Goal: Task Accomplishment & Management: Use online tool/utility

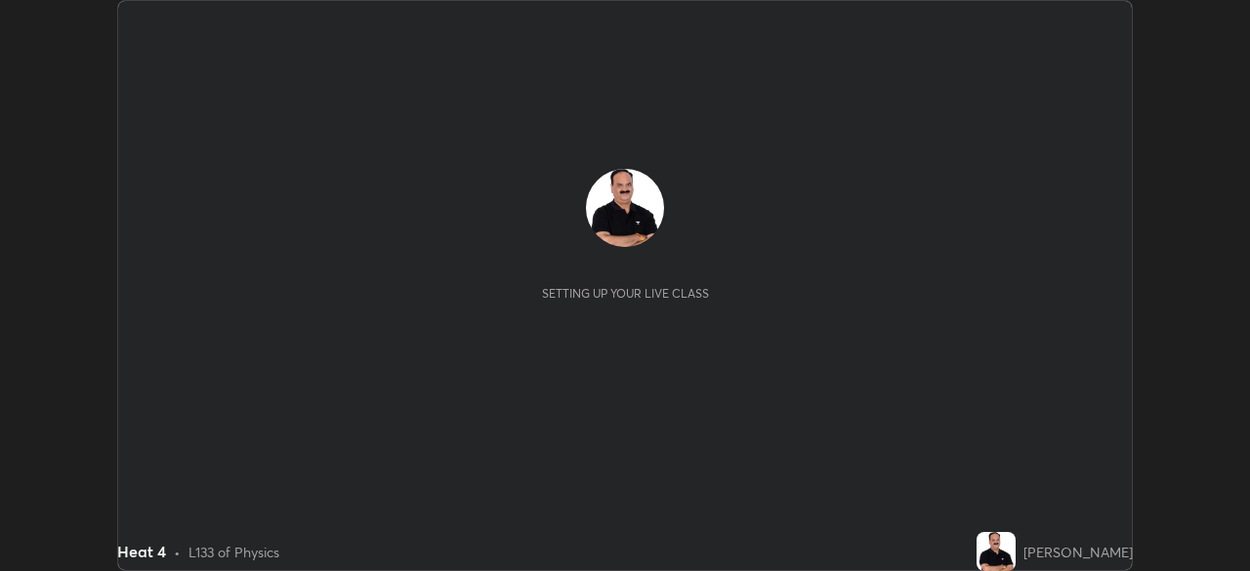
scroll to position [571, 1250]
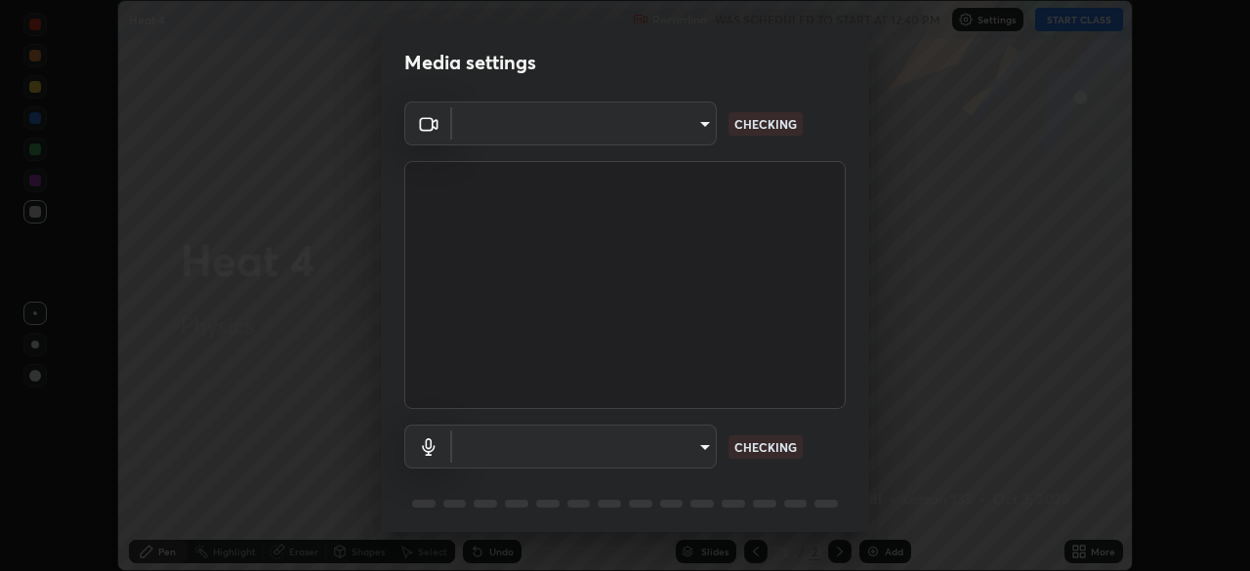
type input "6ed4e03a8b78c9a72babd634ff6ee1c983cc485f93c67a92f533f4772cb09f6d"
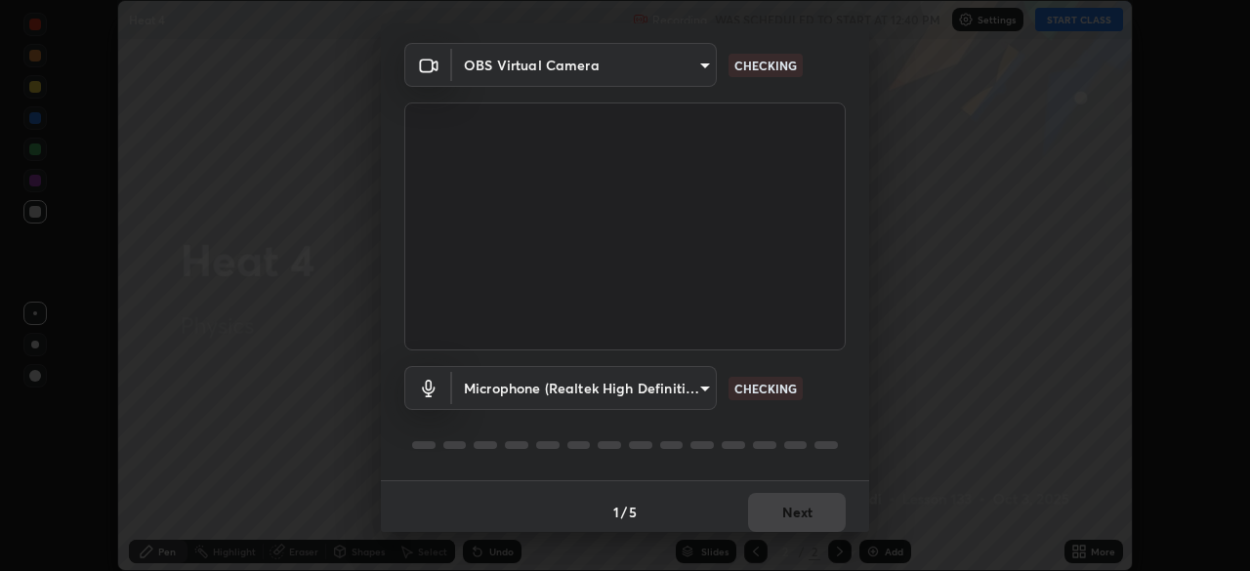
scroll to position [69, 0]
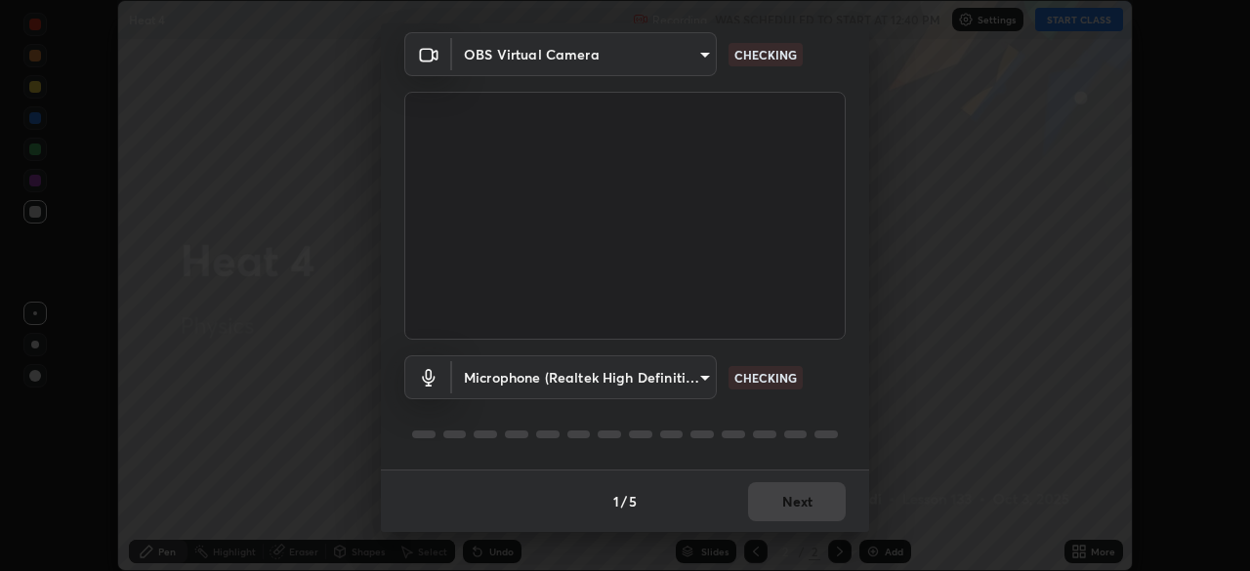
click at [688, 379] on body "Erase all Heat 4 Recording WAS SCHEDULED TO START AT 12:40 PM Settings START CL…" at bounding box center [625, 285] width 1250 height 571
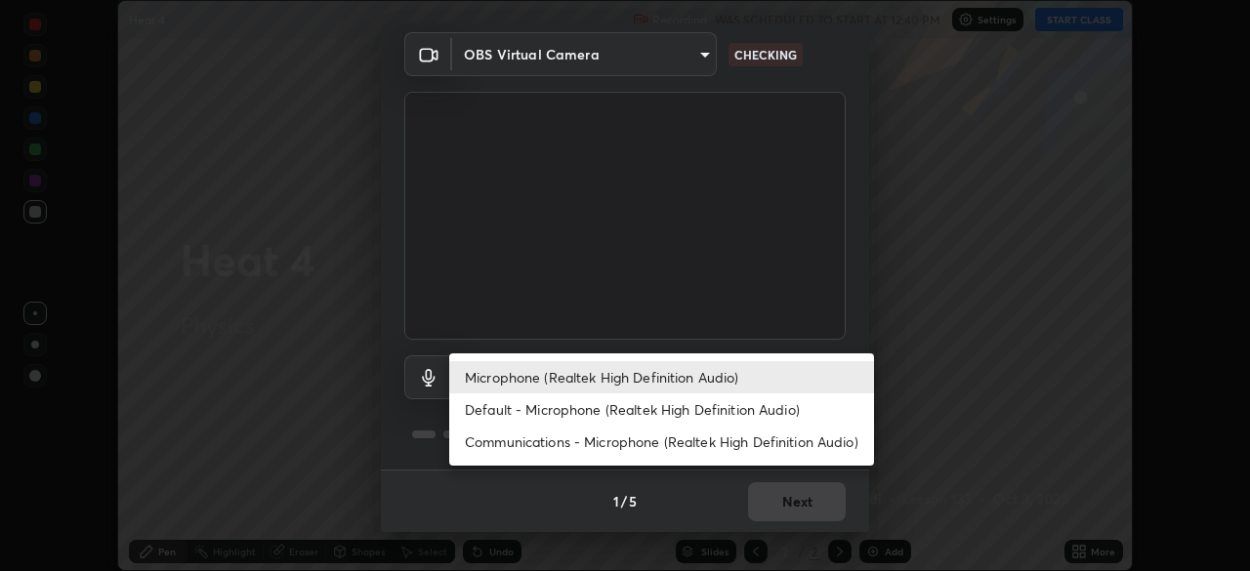
click at [653, 417] on li "Default - Microphone (Realtek High Definition Audio)" at bounding box center [661, 409] width 425 height 32
type input "default"
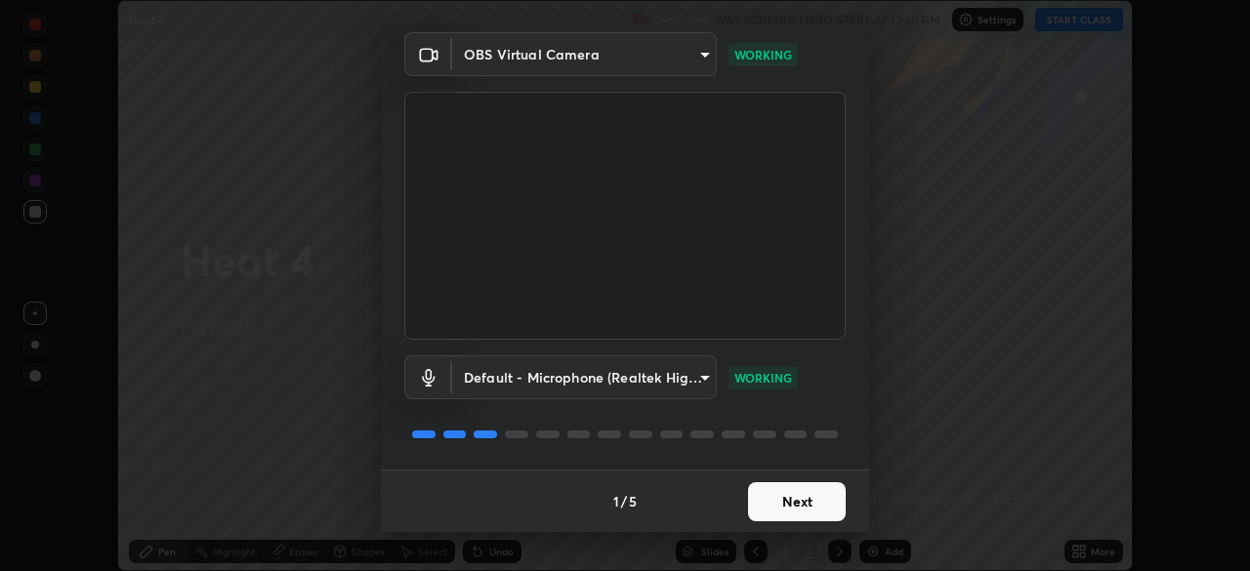
click at [785, 506] on button "Next" at bounding box center [797, 501] width 98 height 39
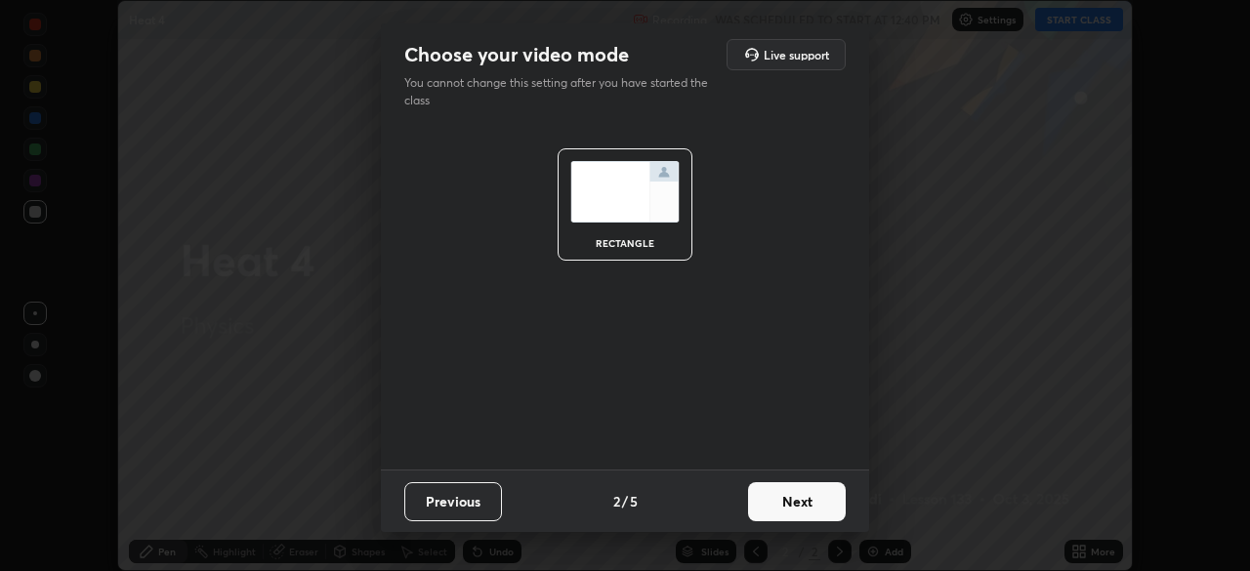
scroll to position [0, 0]
click at [782, 506] on button "Next" at bounding box center [797, 501] width 98 height 39
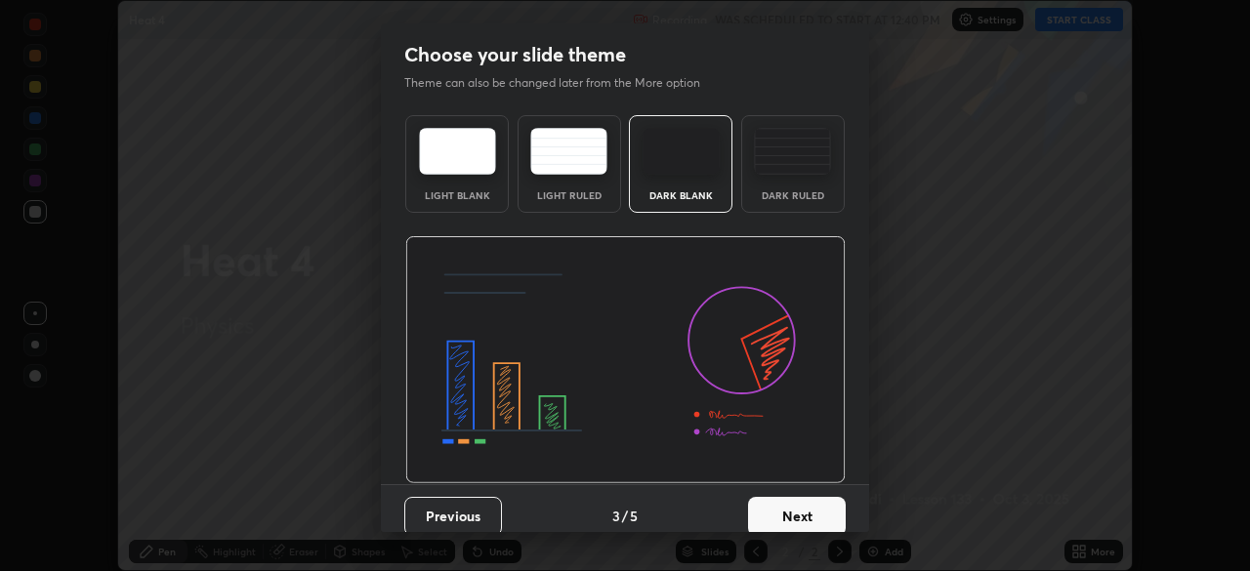
click at [784, 509] on button "Next" at bounding box center [797, 516] width 98 height 39
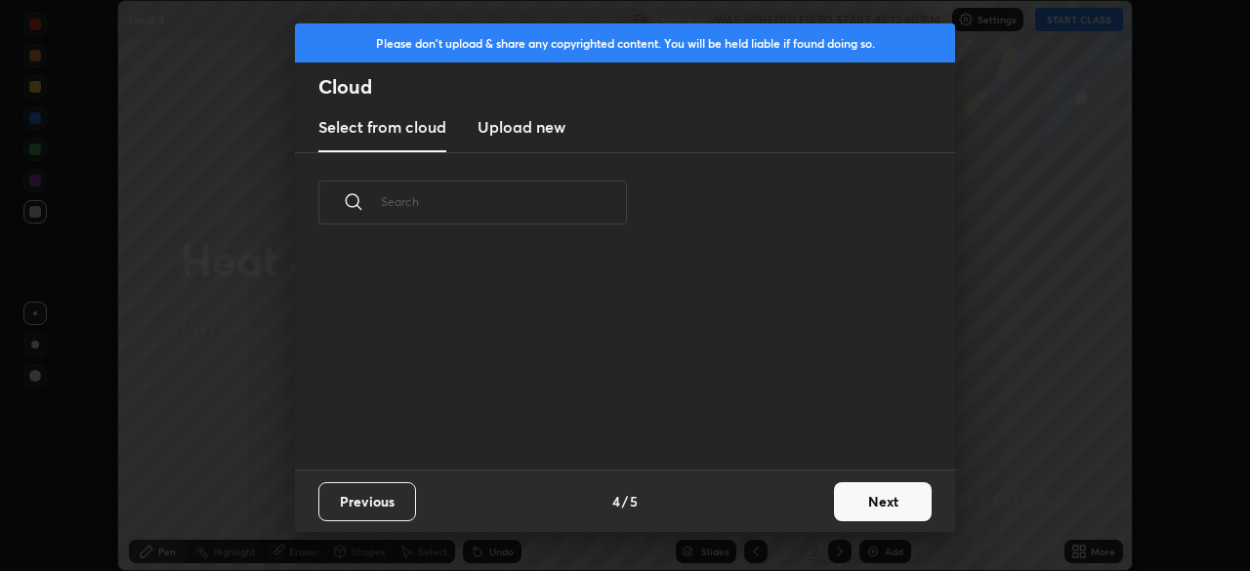
scroll to position [217, 627]
click at [873, 509] on button "Next" at bounding box center [883, 501] width 98 height 39
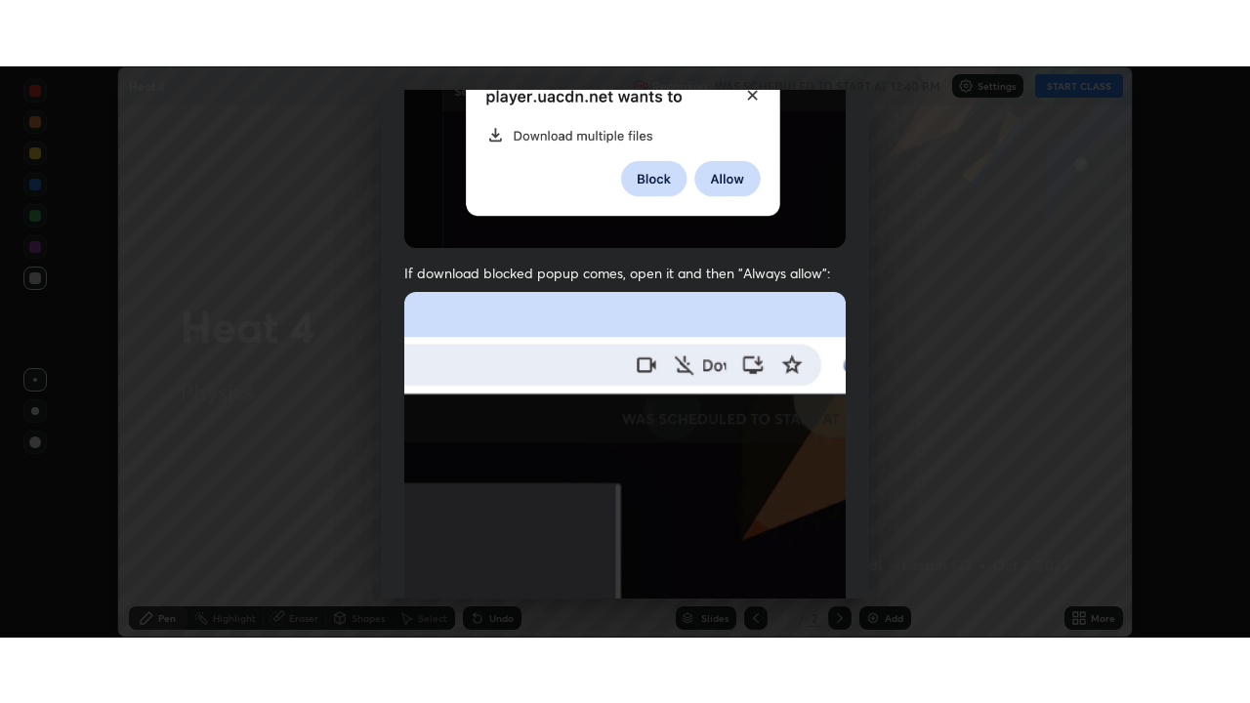
scroll to position [468, 0]
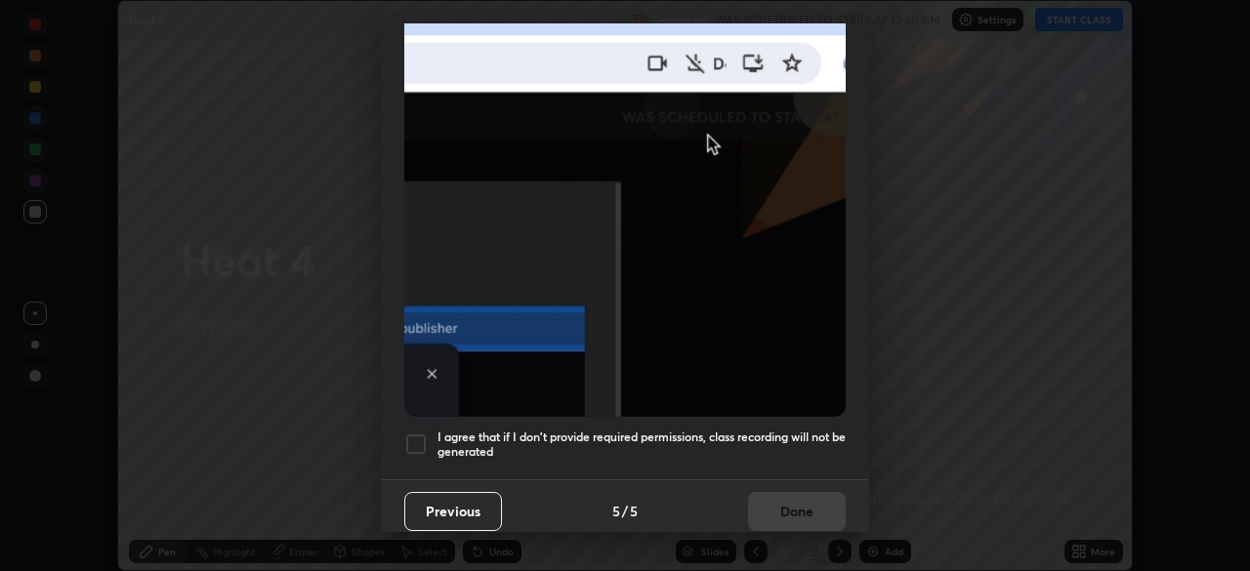
click at [424, 435] on div at bounding box center [415, 443] width 23 height 23
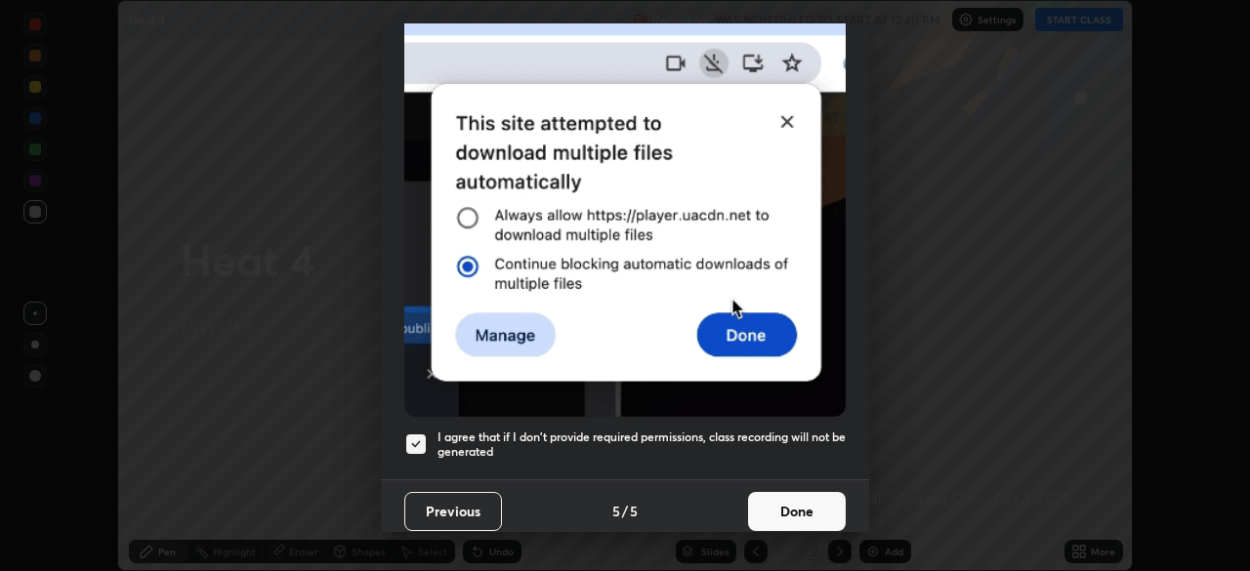
click at [773, 507] on button "Done" at bounding box center [797, 511] width 98 height 39
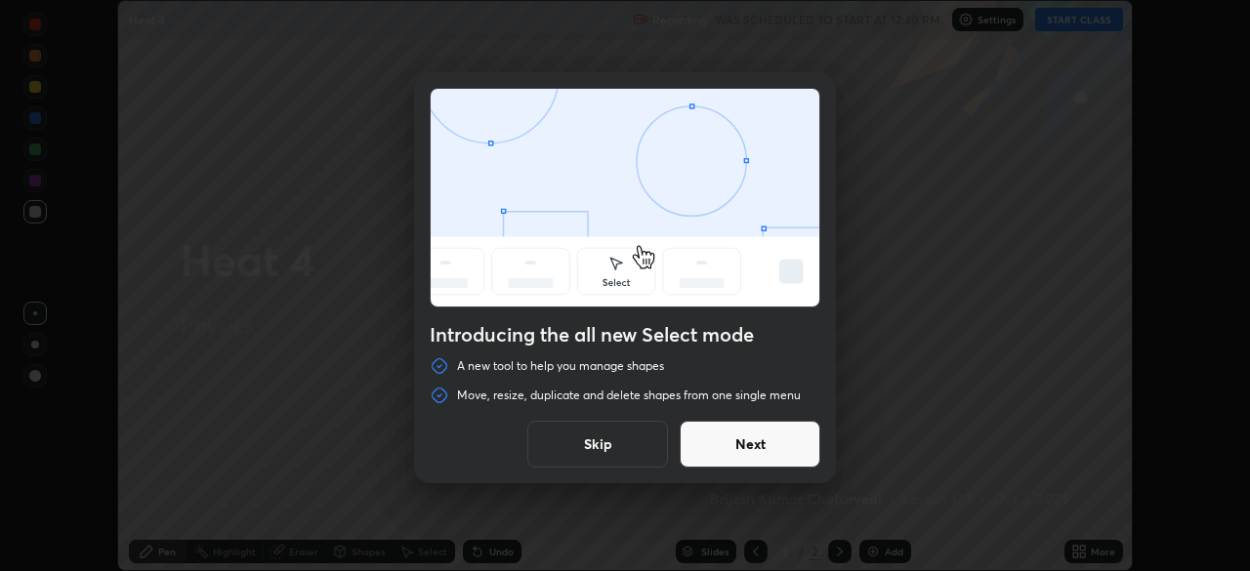
click at [610, 454] on button "Skip" at bounding box center [597, 444] width 141 height 47
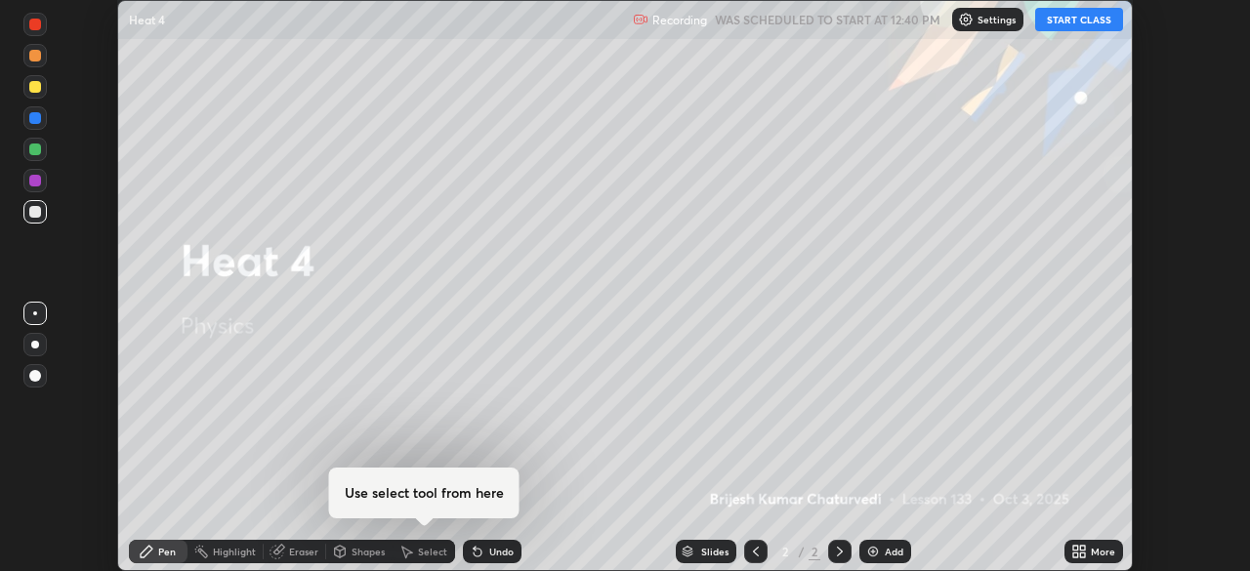
click at [1081, 22] on button "START CLASS" at bounding box center [1079, 19] width 88 height 23
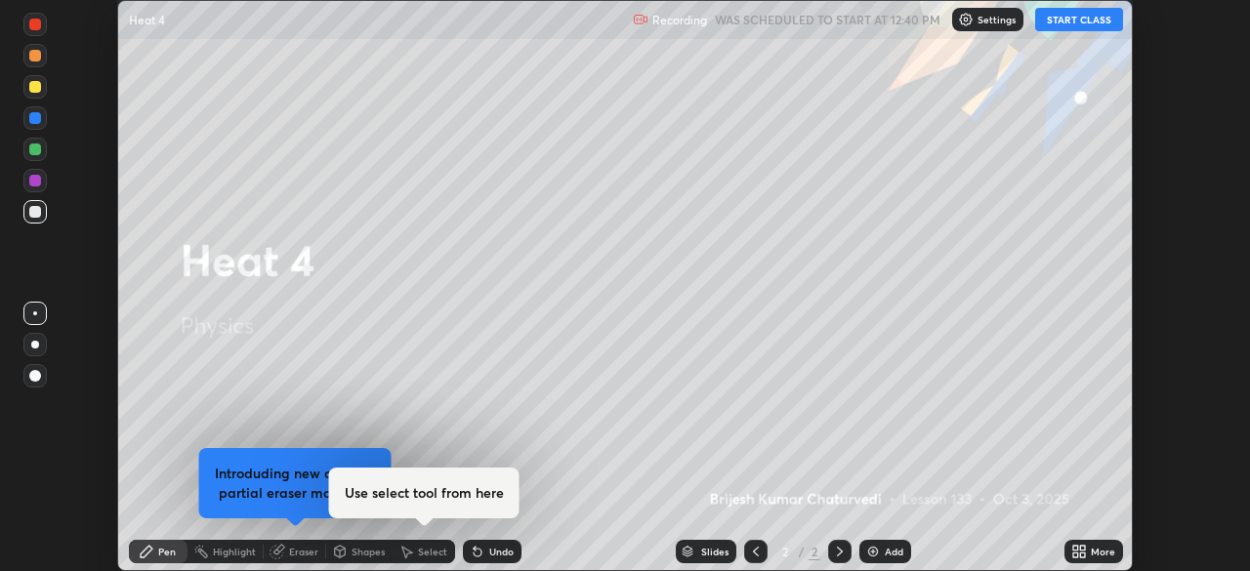
click at [1078, 546] on icon at bounding box center [1075, 548] width 5 height 5
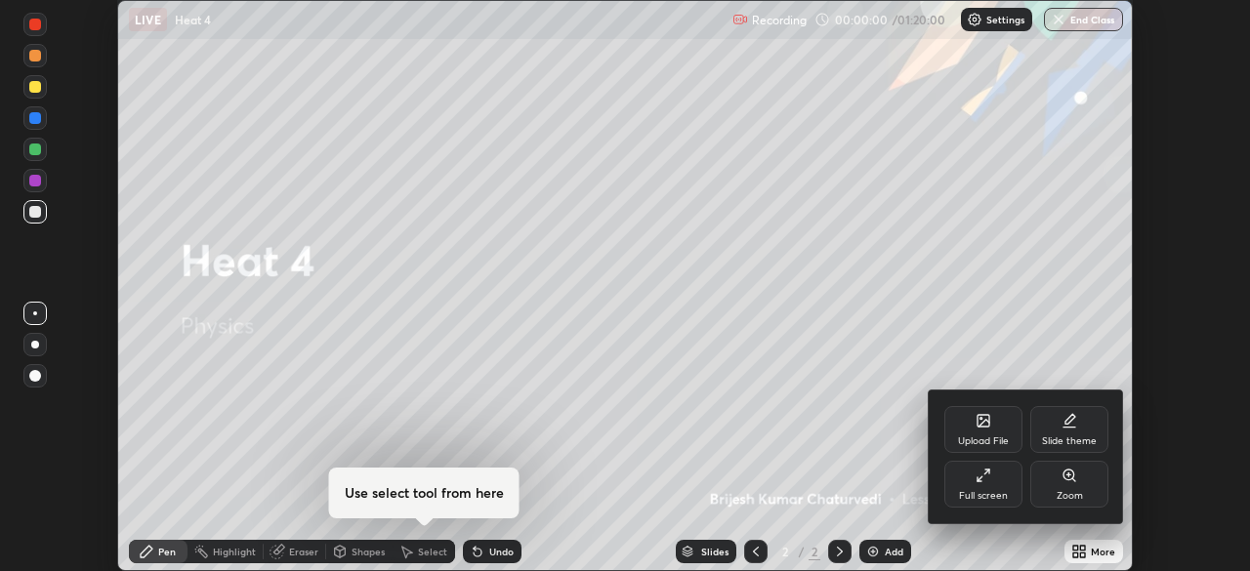
click at [985, 491] on div "Full screen" at bounding box center [983, 496] width 49 height 10
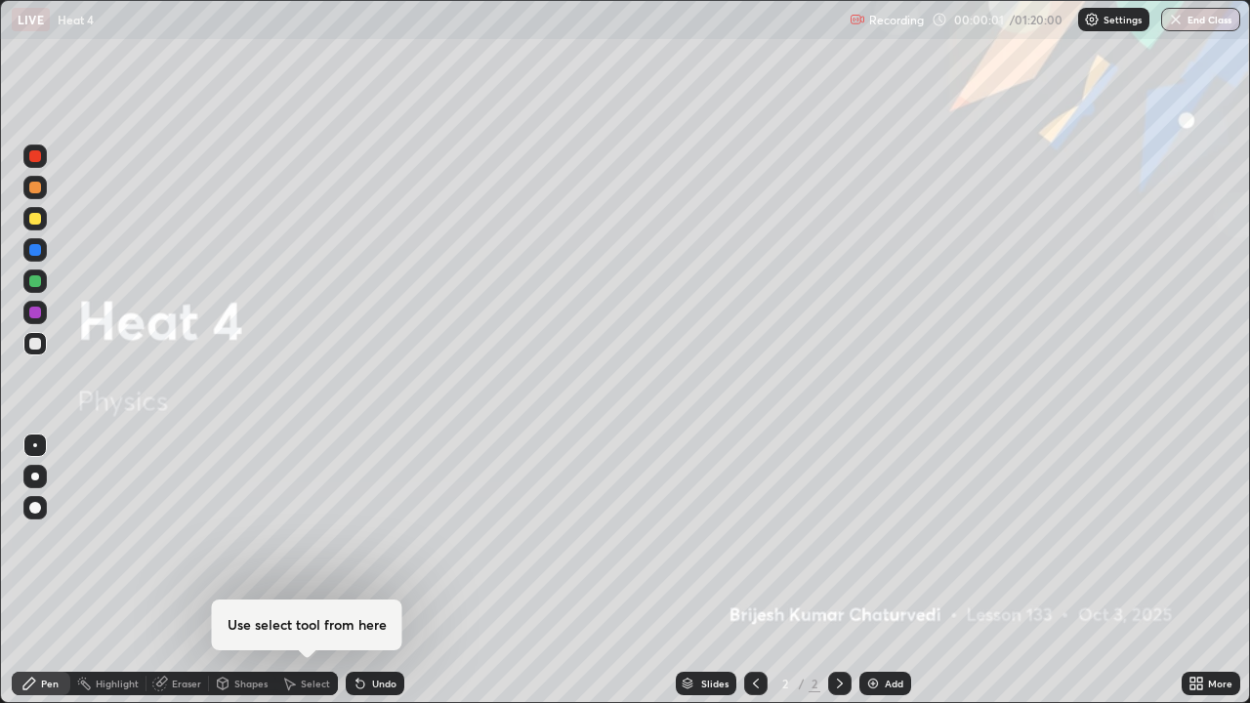
scroll to position [703, 1250]
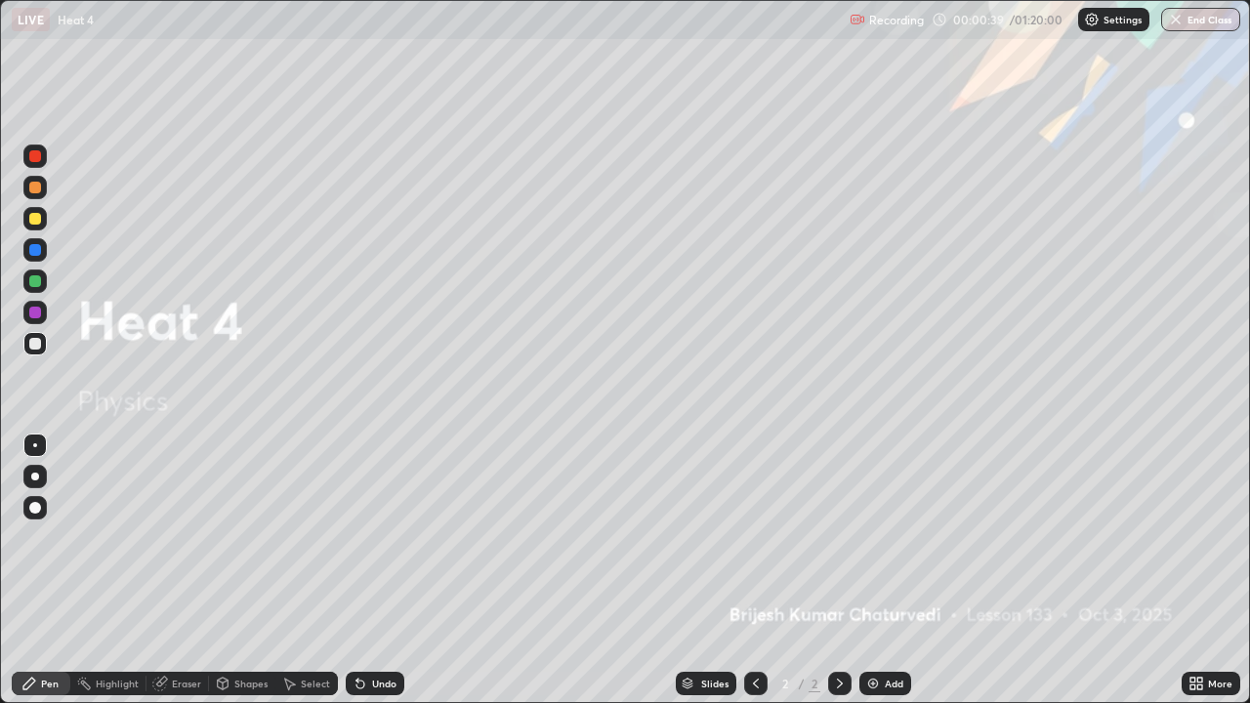
click at [869, 570] on img at bounding box center [873, 684] width 16 height 16
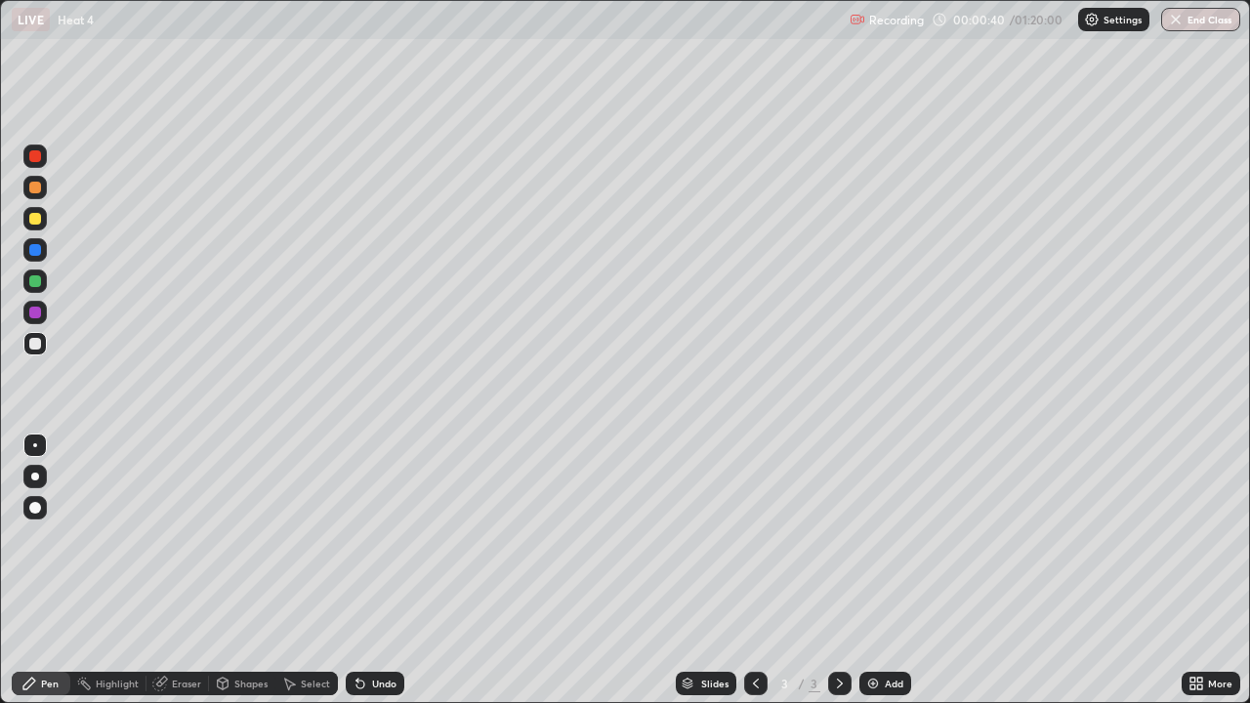
click at [753, 570] on icon at bounding box center [756, 683] width 6 height 10
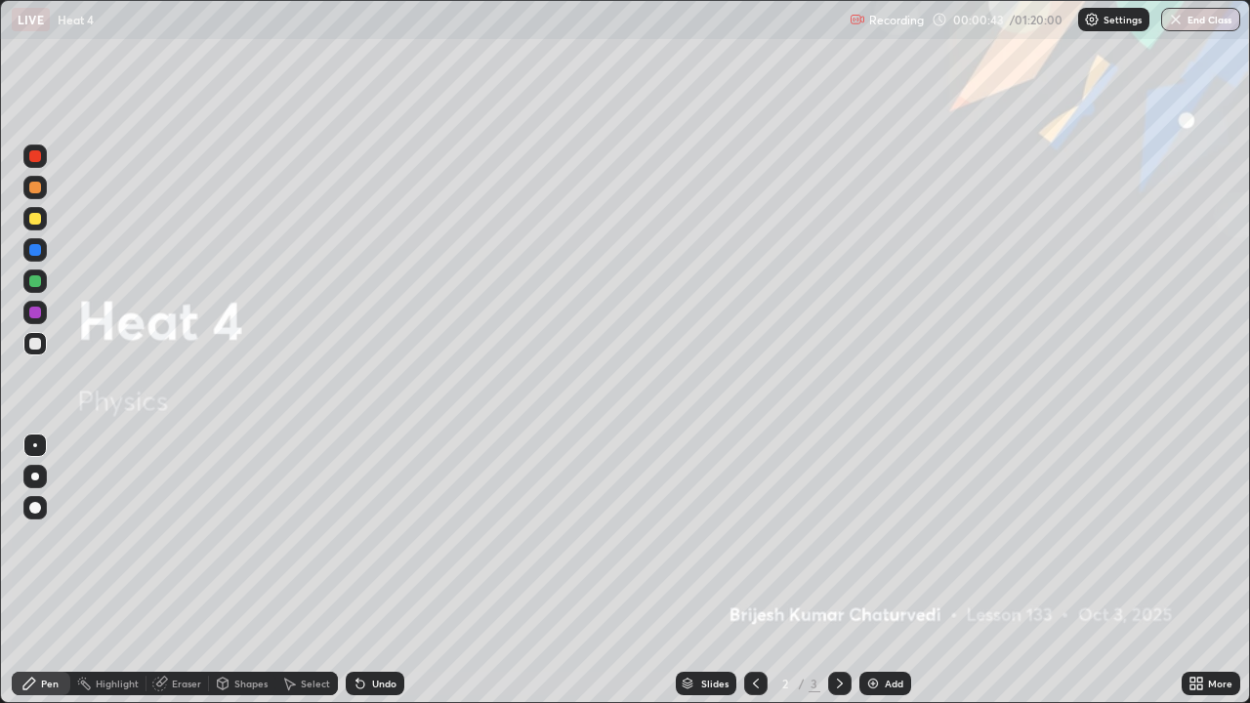
click at [838, 570] on icon at bounding box center [840, 684] width 16 height 16
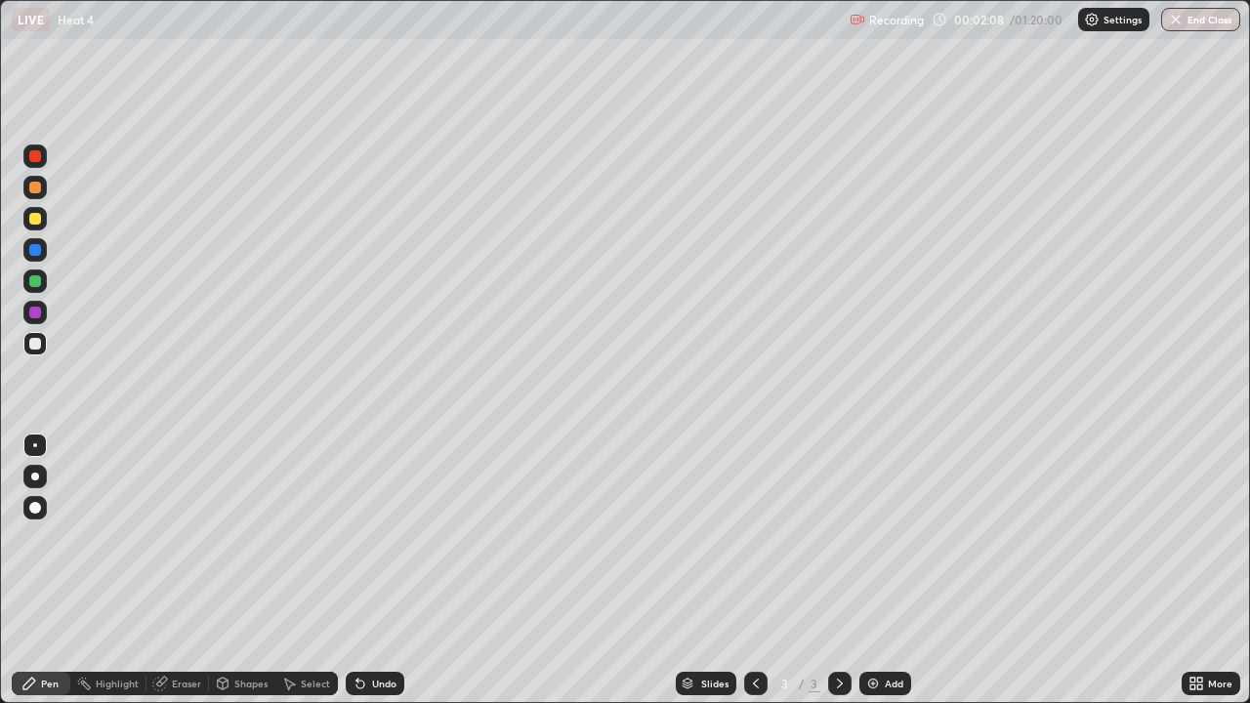
click at [37, 222] on div at bounding box center [35, 219] width 12 height 12
click at [310, 570] on div "Select" at bounding box center [315, 683] width 29 height 10
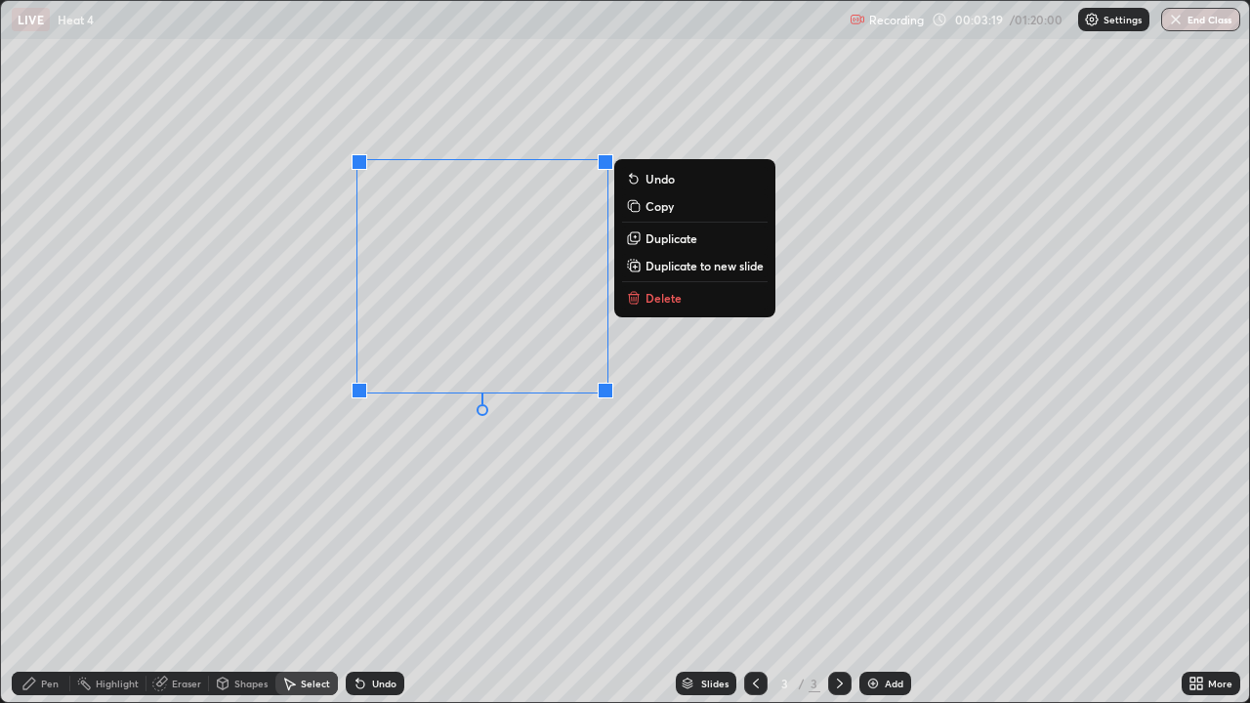
click at [667, 301] on p "Delete" at bounding box center [663, 298] width 36 height 16
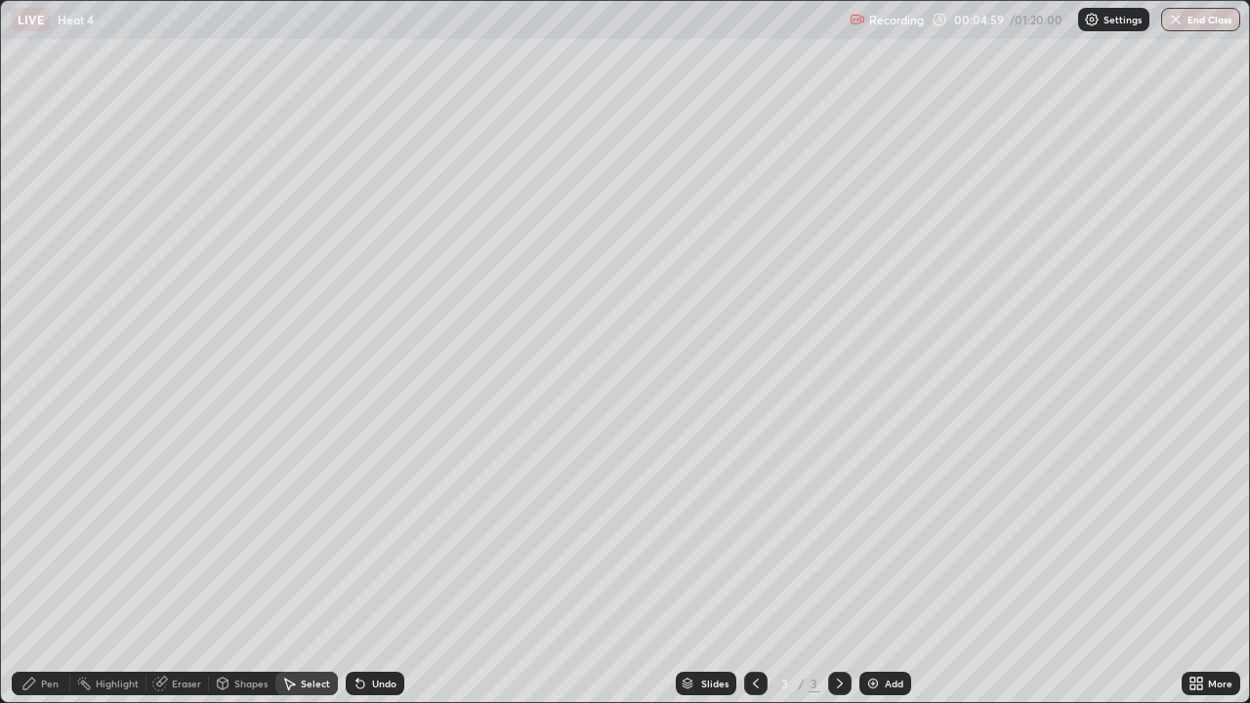
click at [52, 570] on div "Pen" at bounding box center [50, 683] width 18 height 10
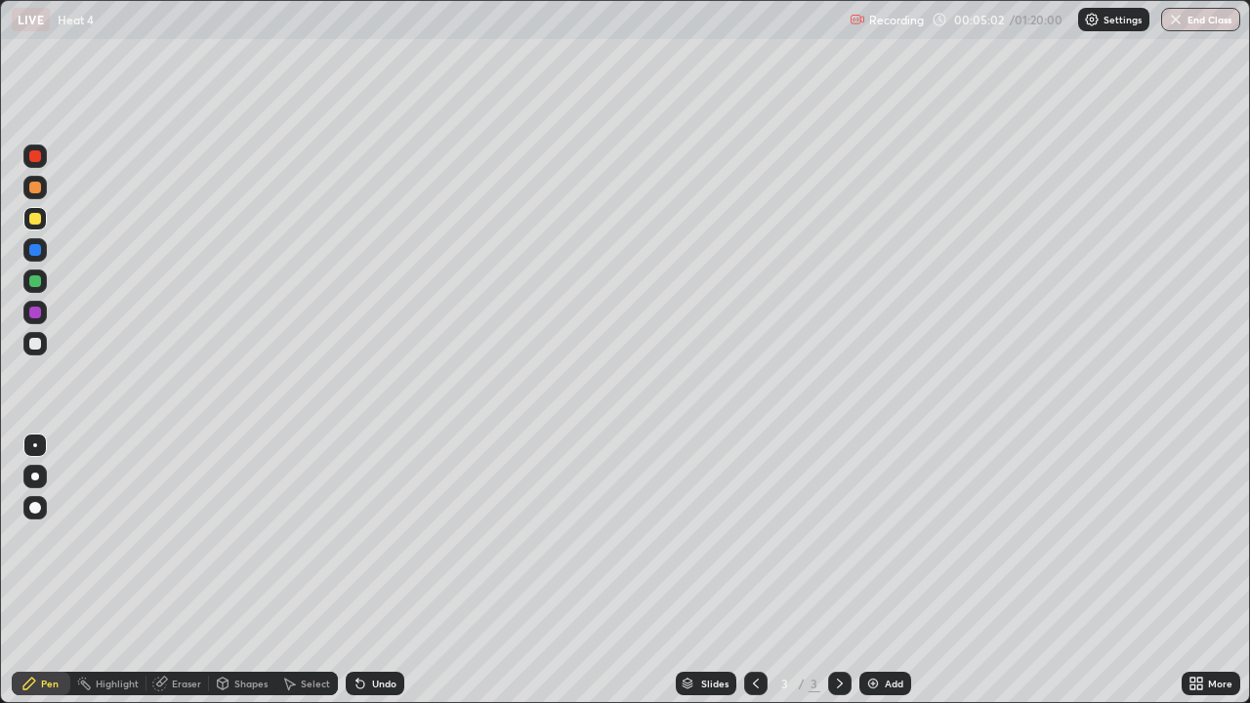
click at [374, 570] on div "Undo" at bounding box center [375, 683] width 59 height 23
click at [373, 570] on div "Undo" at bounding box center [375, 683] width 59 height 23
click at [374, 570] on div "Undo" at bounding box center [384, 683] width 24 height 10
click at [378, 570] on div "Undo" at bounding box center [384, 683] width 24 height 10
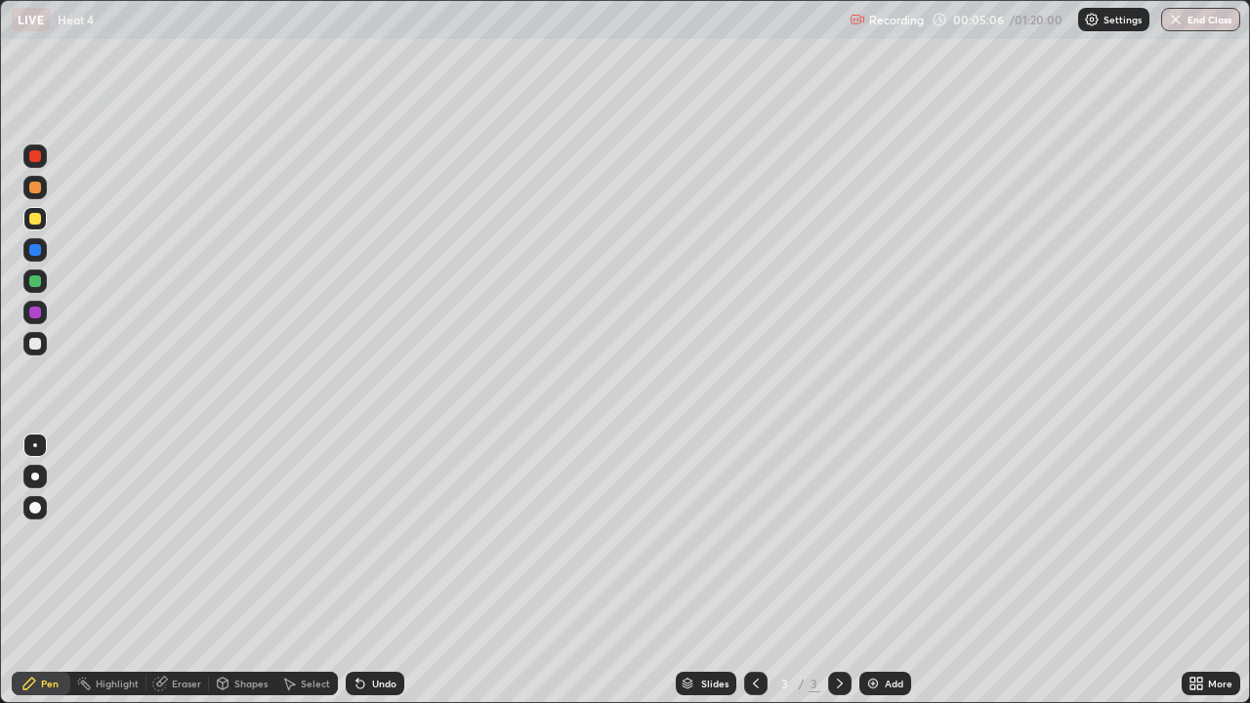
click at [378, 570] on div "Undo" at bounding box center [384, 683] width 24 height 10
click at [377, 570] on div "Undo" at bounding box center [384, 683] width 24 height 10
click at [373, 570] on div "Undo" at bounding box center [384, 683] width 24 height 10
click at [368, 570] on div "Undo" at bounding box center [375, 683] width 59 height 23
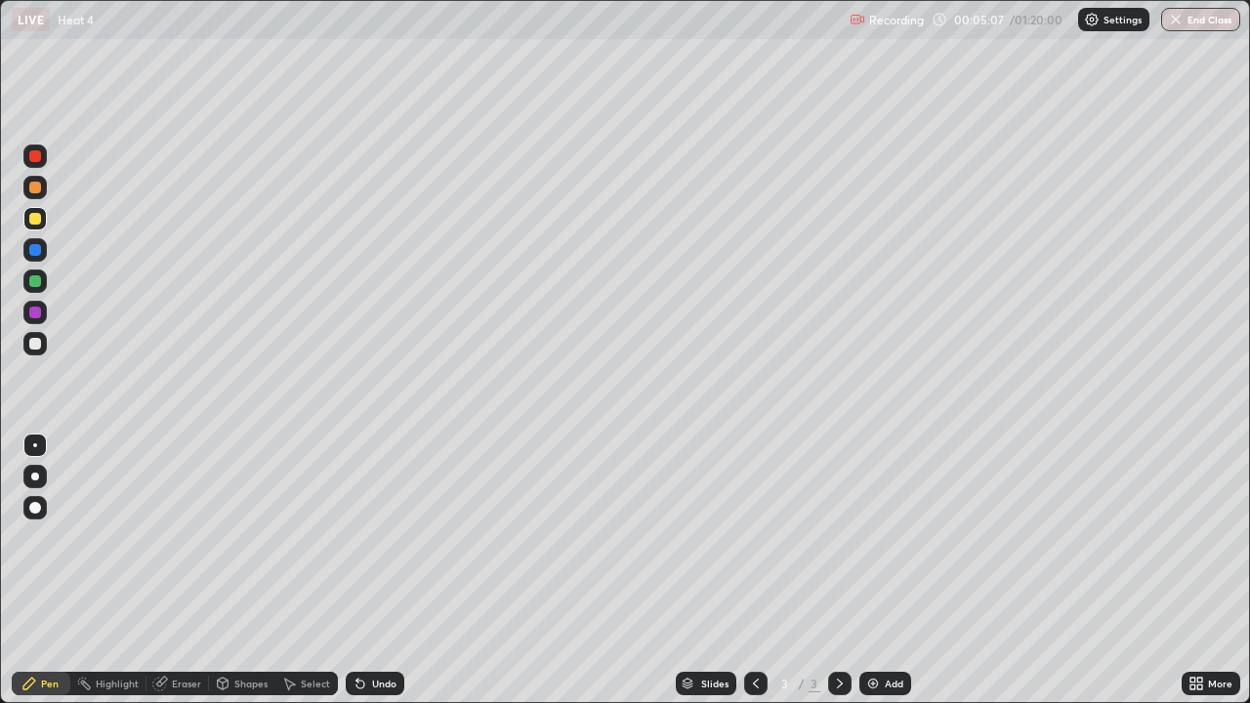
click at [366, 570] on div "Undo" at bounding box center [375, 683] width 59 height 23
click at [367, 570] on div "Undo" at bounding box center [375, 683] width 59 height 23
click at [365, 570] on icon at bounding box center [360, 684] width 16 height 16
click at [366, 570] on div "Undo" at bounding box center [375, 683] width 59 height 23
click at [367, 570] on div "Undo" at bounding box center [375, 683] width 59 height 23
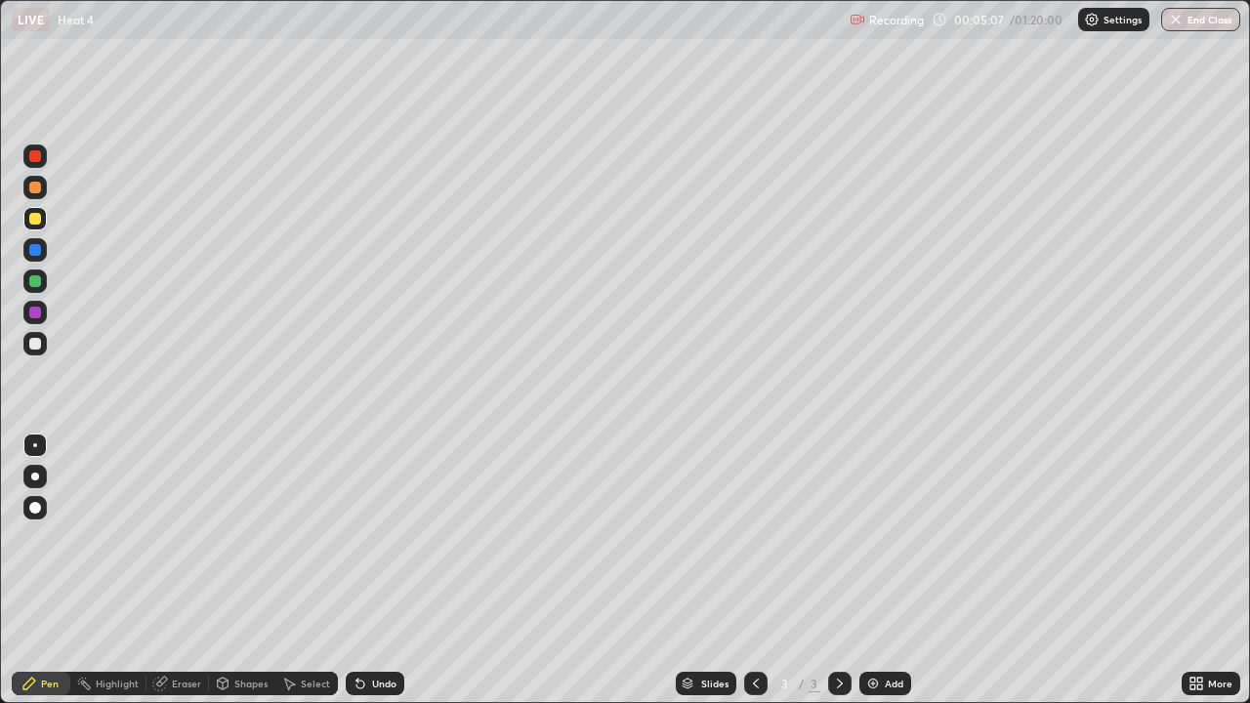
click at [367, 570] on div "Undo" at bounding box center [375, 683] width 59 height 23
click at [366, 570] on div "Undo" at bounding box center [375, 683] width 59 height 23
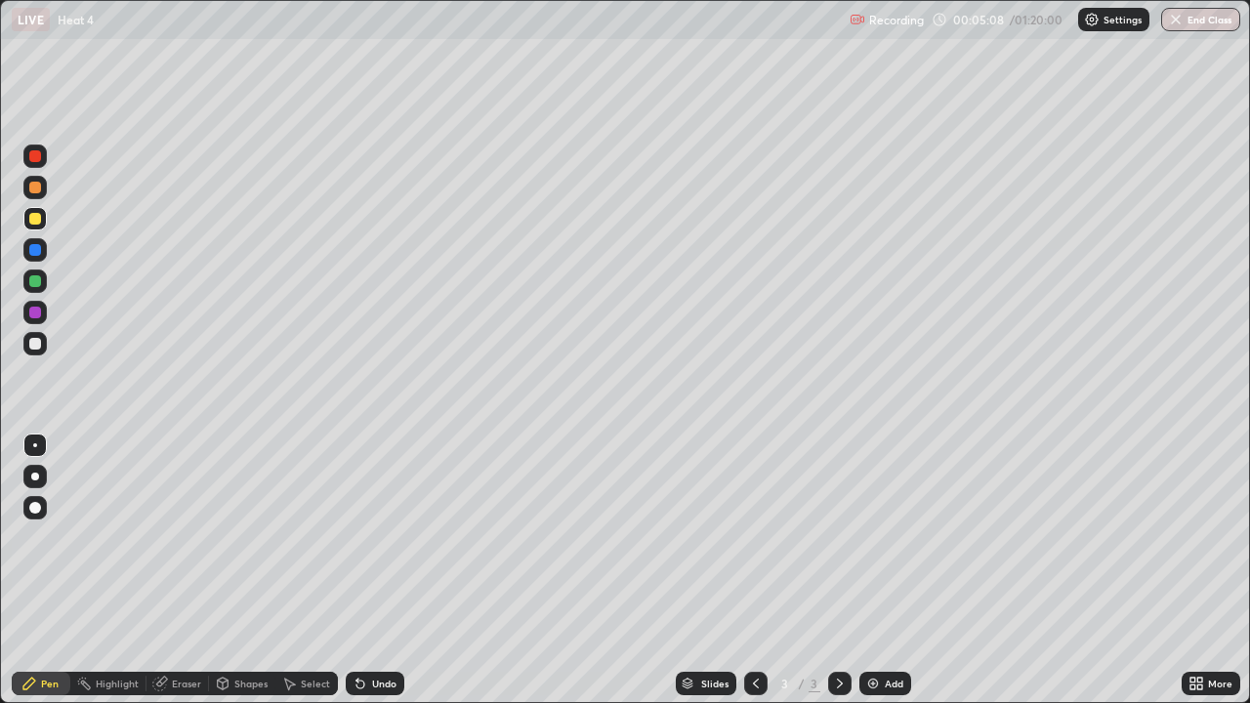
click at [372, 570] on div "Undo" at bounding box center [384, 683] width 24 height 10
click at [366, 570] on div "Undo" at bounding box center [375, 683] width 59 height 23
click at [372, 570] on div "Undo" at bounding box center [384, 683] width 24 height 10
click at [368, 570] on div "Undo" at bounding box center [375, 683] width 59 height 23
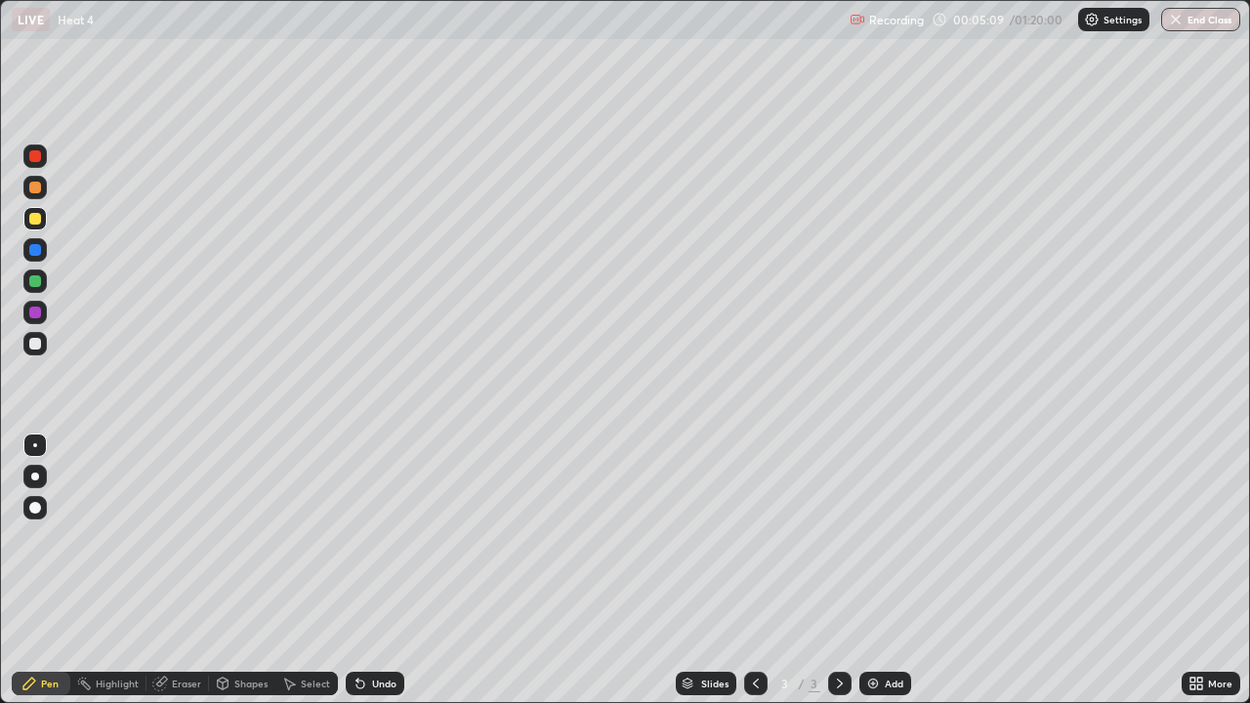
click at [367, 570] on div "Undo" at bounding box center [375, 683] width 59 height 23
click at [372, 570] on div "Undo" at bounding box center [384, 683] width 24 height 10
click at [368, 570] on div "Undo" at bounding box center [375, 683] width 59 height 23
click at [372, 570] on div "Undo" at bounding box center [384, 683] width 24 height 10
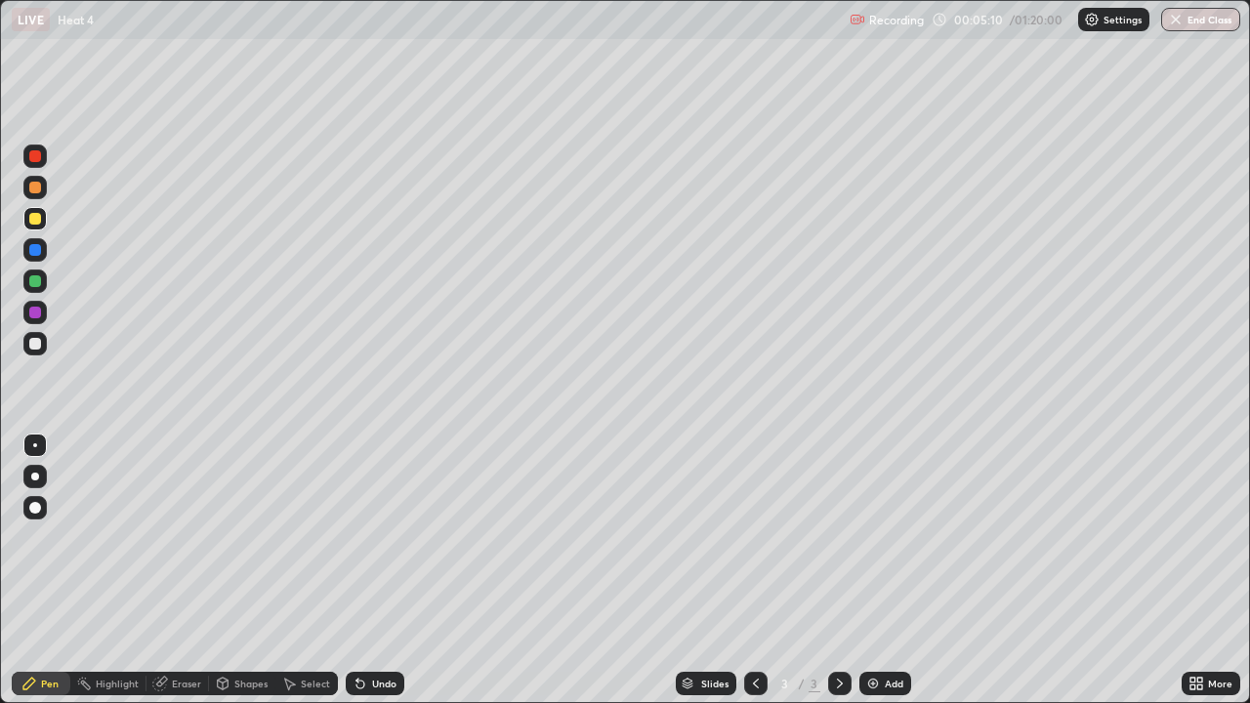
click at [367, 570] on div "Undo" at bounding box center [375, 683] width 59 height 23
click at [365, 570] on div "Undo" at bounding box center [375, 683] width 59 height 23
click at [366, 570] on div "Undo" at bounding box center [375, 683] width 59 height 23
click at [367, 570] on div "Undo" at bounding box center [375, 683] width 59 height 23
click at [366, 570] on div "Undo" at bounding box center [375, 683] width 59 height 23
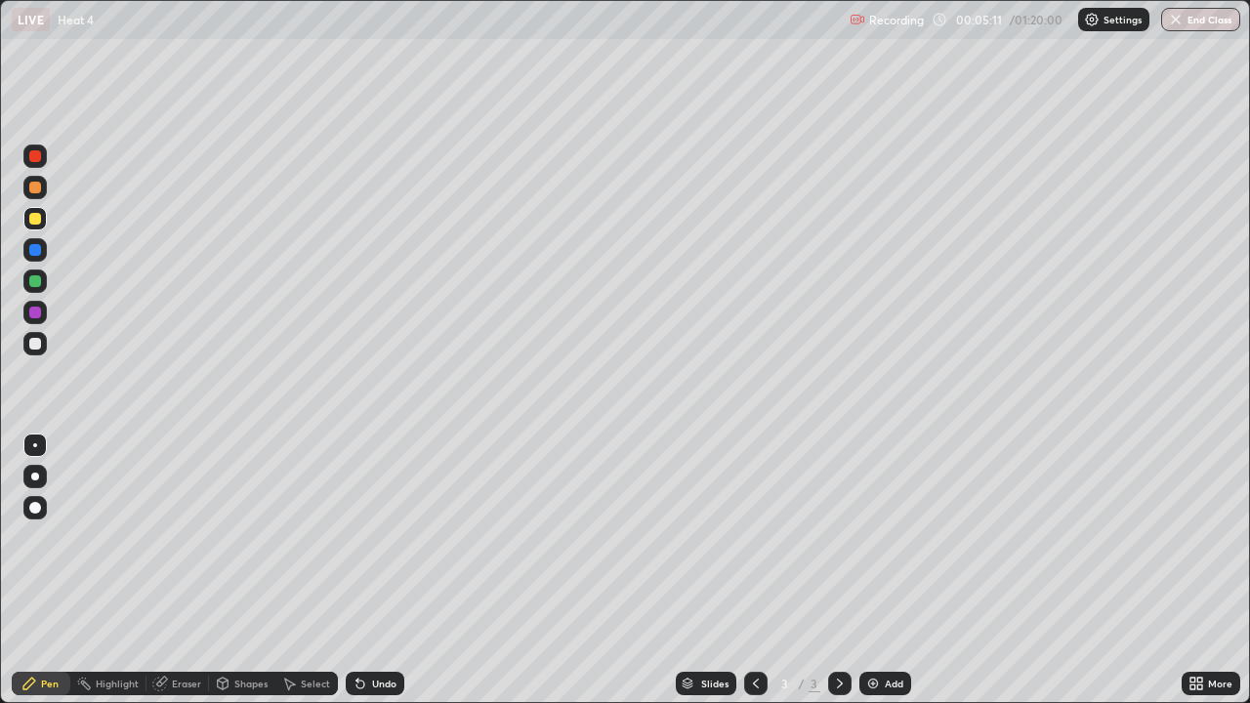
click at [364, 570] on icon at bounding box center [360, 684] width 16 height 16
click at [366, 570] on div "Undo" at bounding box center [375, 683] width 59 height 23
click at [367, 570] on div "Undo" at bounding box center [375, 683] width 59 height 23
click at [372, 570] on div "Undo" at bounding box center [384, 683] width 24 height 10
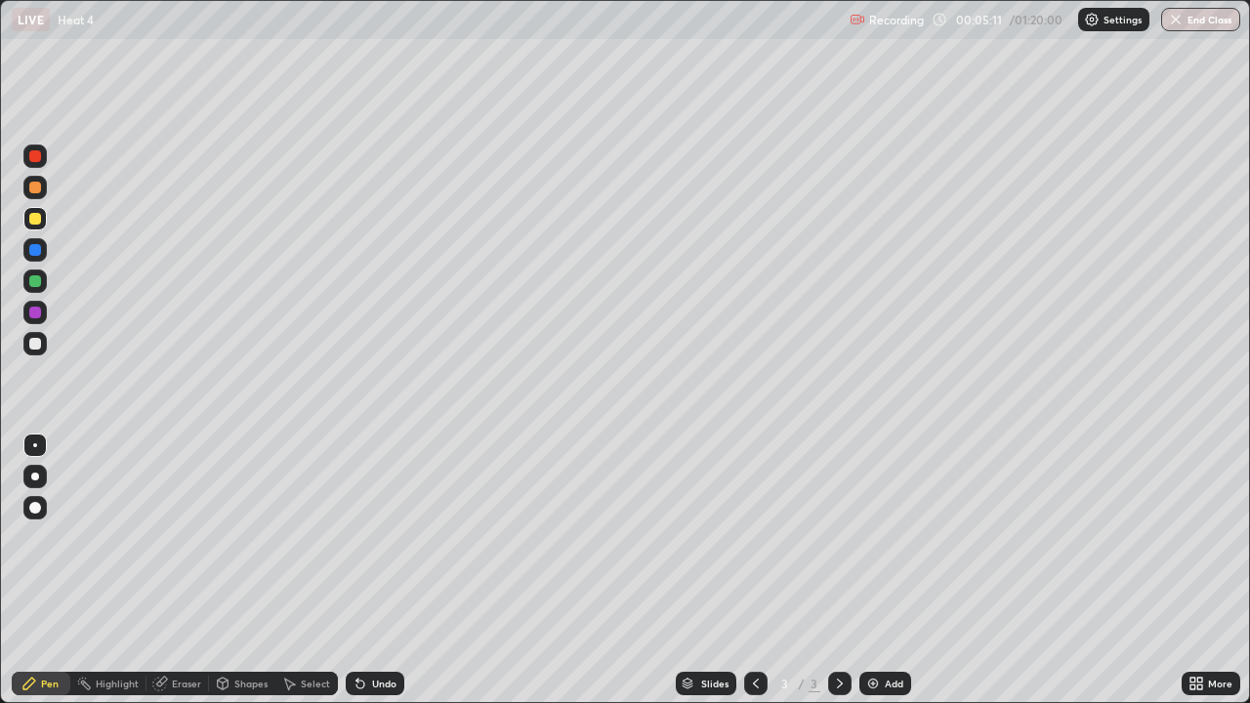
click at [368, 570] on div "Undo" at bounding box center [375, 683] width 59 height 23
click at [367, 570] on div "Undo" at bounding box center [375, 683] width 59 height 23
click at [366, 570] on div "Undo" at bounding box center [375, 683] width 59 height 23
click at [368, 570] on div "Undo" at bounding box center [375, 683] width 59 height 23
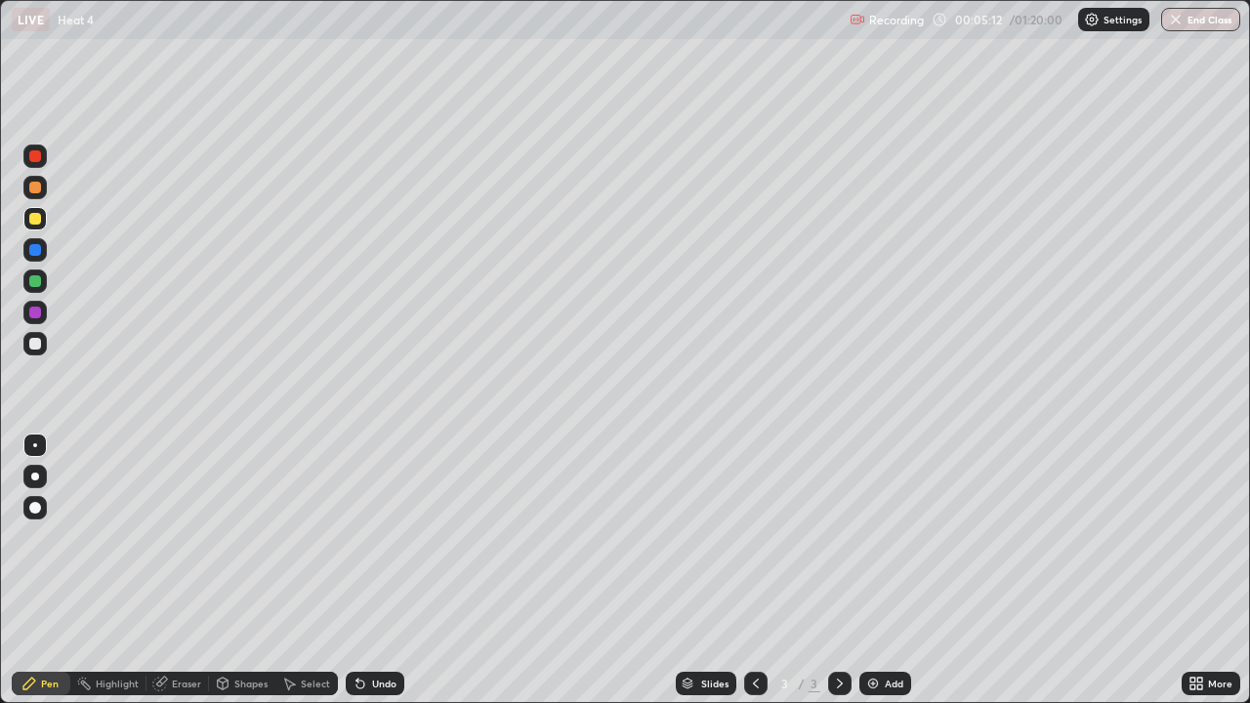
click at [368, 570] on div "Undo" at bounding box center [375, 683] width 59 height 23
click at [367, 570] on div "Undo" at bounding box center [375, 683] width 59 height 23
click at [365, 570] on div "Undo" at bounding box center [375, 683] width 59 height 23
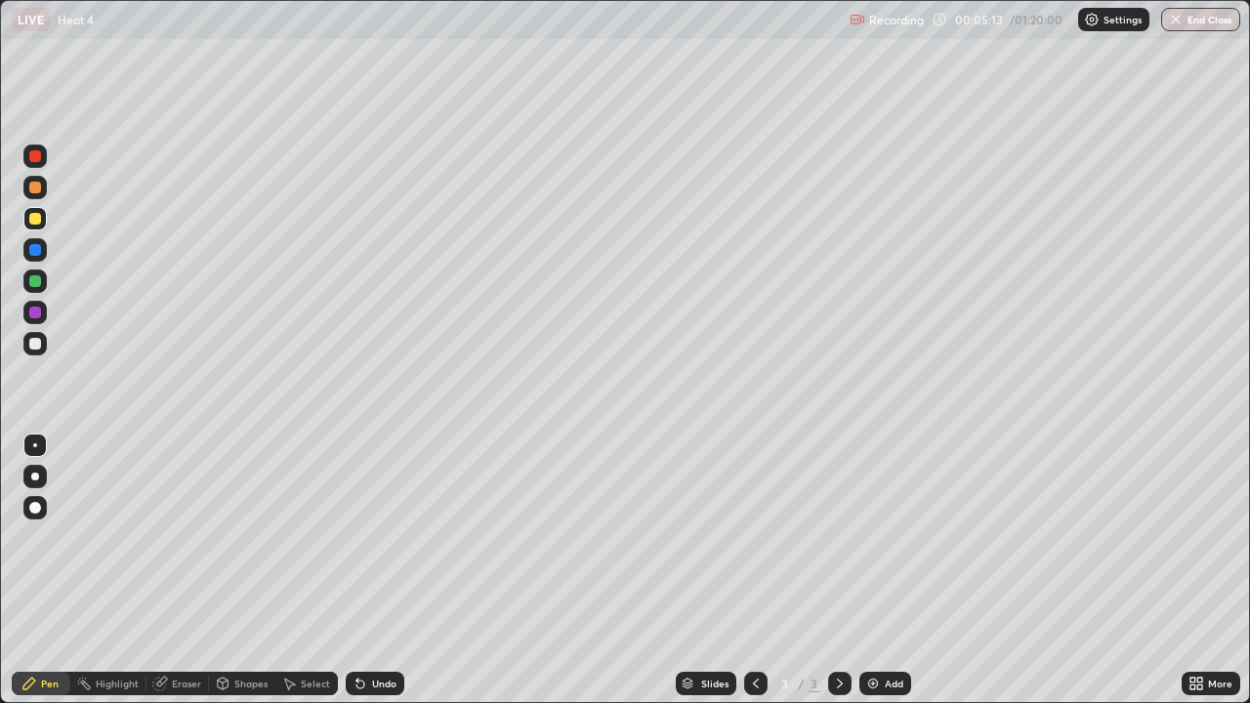
click at [364, 570] on icon at bounding box center [360, 684] width 16 height 16
click at [367, 570] on div "Undo" at bounding box center [375, 683] width 59 height 23
click at [365, 570] on icon at bounding box center [360, 684] width 16 height 16
click at [366, 570] on div "Undo" at bounding box center [375, 683] width 59 height 23
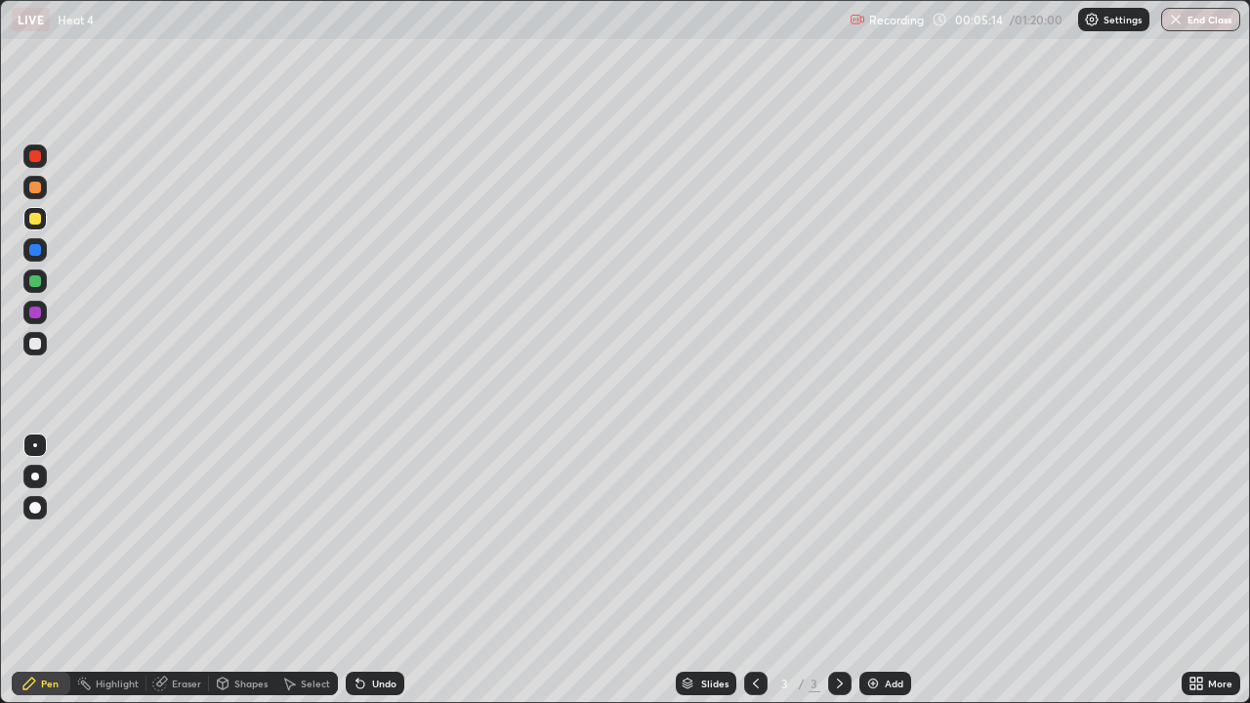
click at [366, 570] on div "Undo" at bounding box center [375, 683] width 59 height 23
click at [365, 570] on div "Undo" at bounding box center [375, 683] width 59 height 23
click at [376, 570] on div "Undo" at bounding box center [384, 683] width 24 height 10
click at [42, 219] on div at bounding box center [34, 218] width 23 height 23
click at [33, 339] on div at bounding box center [35, 344] width 12 height 12
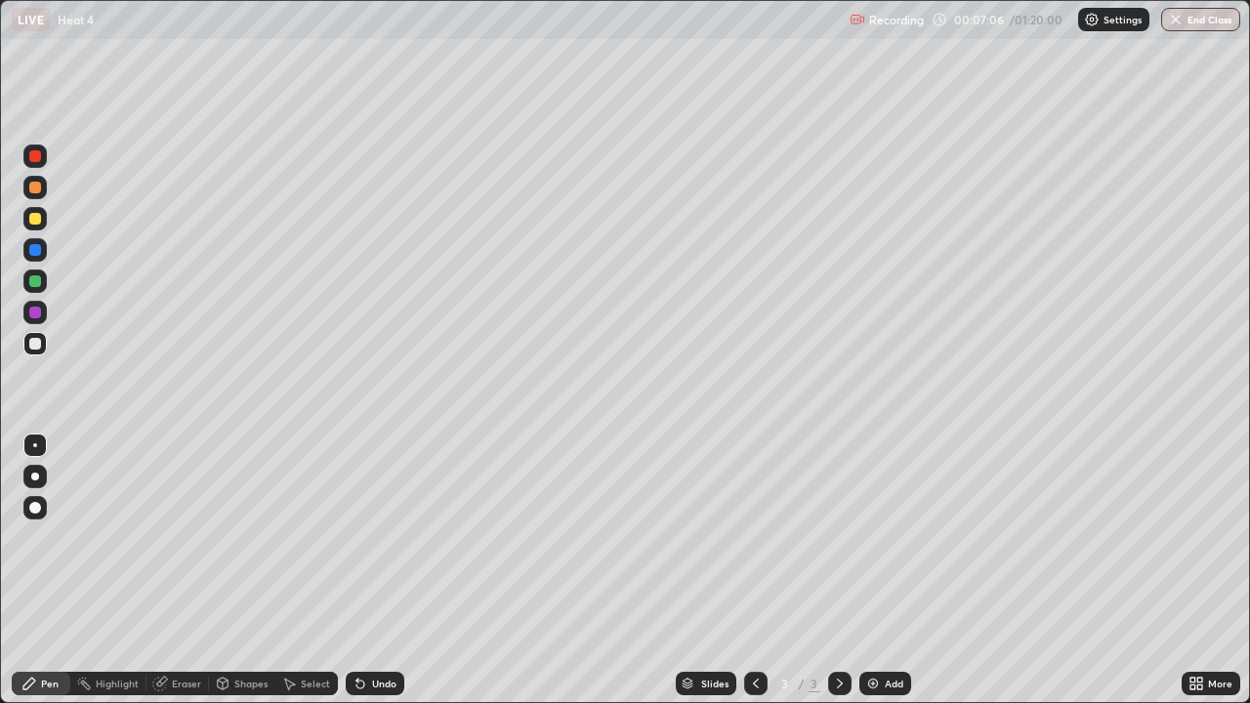
click at [35, 279] on div at bounding box center [35, 281] width 12 height 12
click at [838, 570] on icon at bounding box center [840, 684] width 16 height 16
click at [870, 570] on img at bounding box center [873, 684] width 16 height 16
click at [383, 570] on div "Undo" at bounding box center [384, 683] width 24 height 10
click at [378, 570] on div "Undo" at bounding box center [384, 683] width 24 height 10
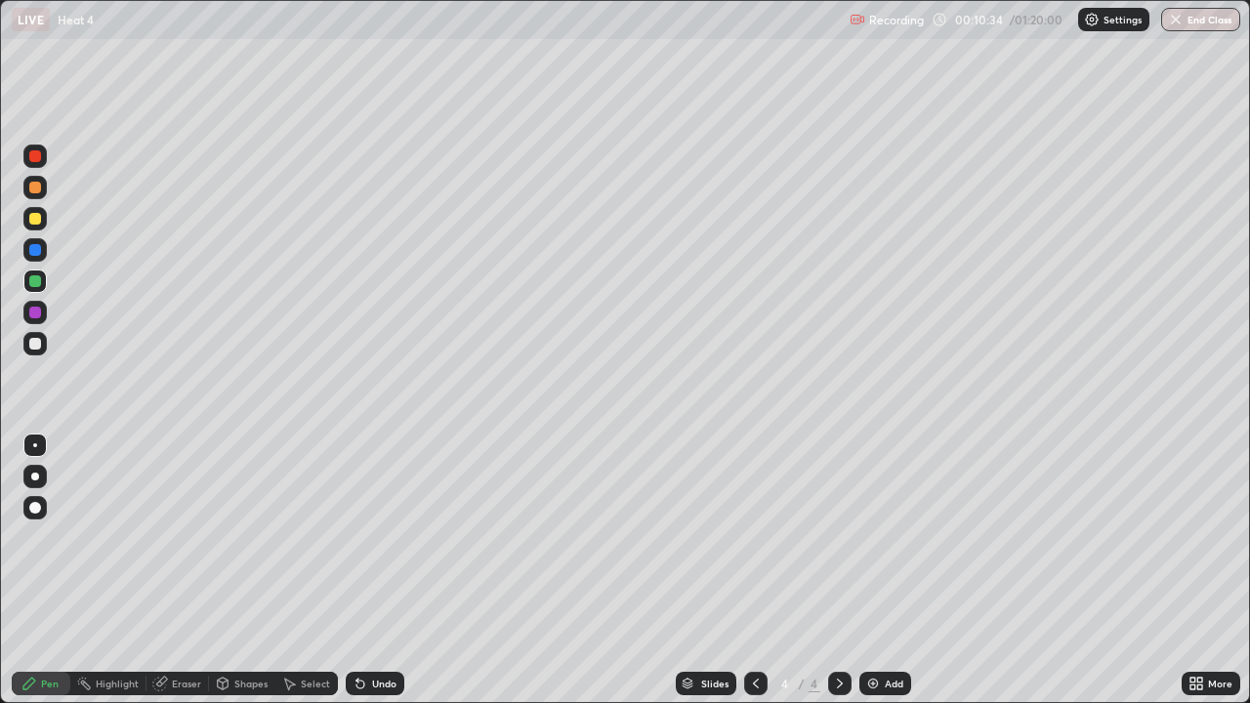
click at [366, 570] on div "Undo" at bounding box center [375, 683] width 59 height 23
click at [32, 221] on div at bounding box center [35, 219] width 12 height 12
click at [35, 184] on div at bounding box center [35, 188] width 12 height 12
click at [869, 570] on img at bounding box center [873, 684] width 16 height 16
click at [43, 217] on div at bounding box center [34, 218] width 23 height 23
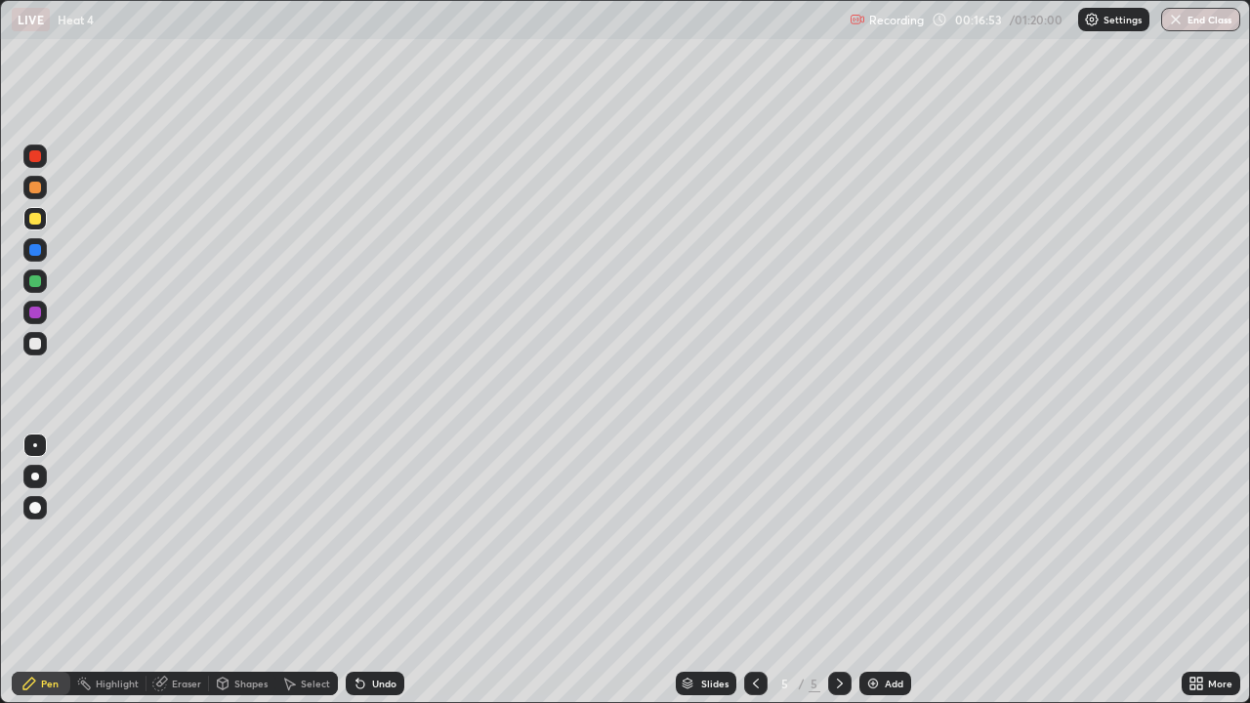
click at [375, 570] on div "Undo" at bounding box center [375, 683] width 59 height 23
click at [381, 570] on div "Undo" at bounding box center [375, 683] width 59 height 23
click at [36, 344] on div at bounding box center [35, 344] width 12 height 12
click at [372, 570] on div "Undo" at bounding box center [384, 683] width 24 height 10
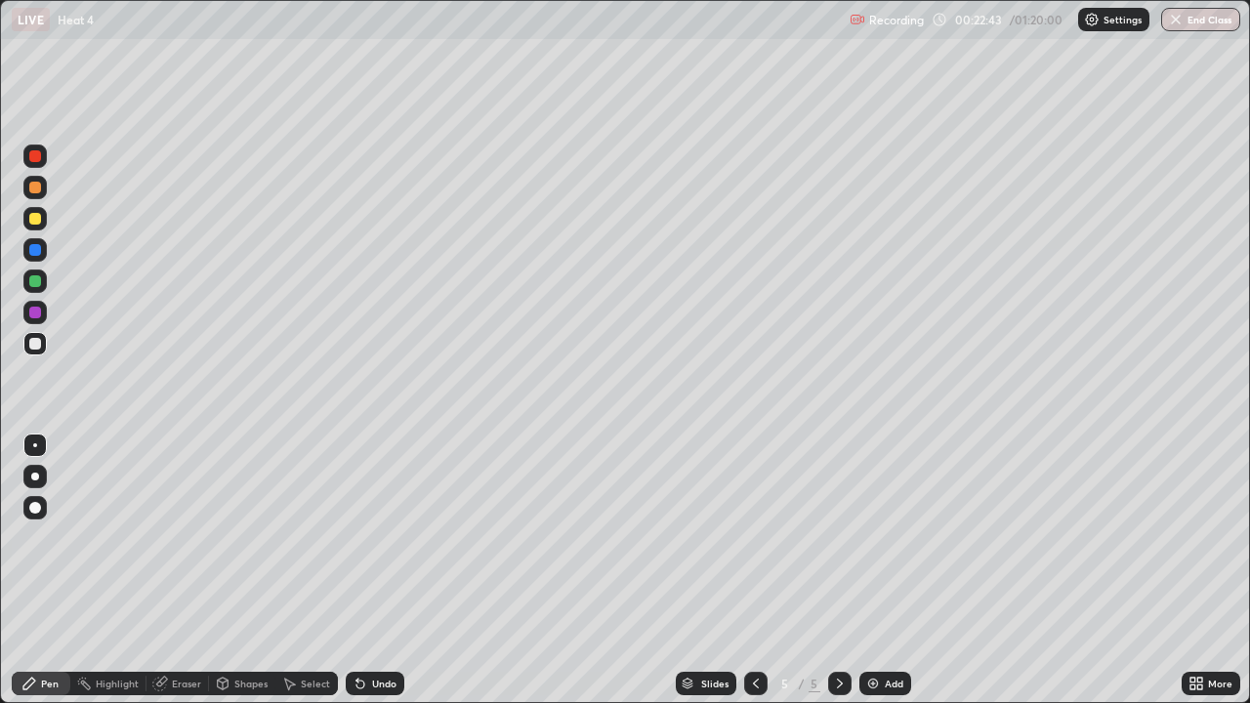
click at [31, 185] on div at bounding box center [35, 188] width 12 height 12
click at [303, 570] on div "Select" at bounding box center [315, 683] width 29 height 10
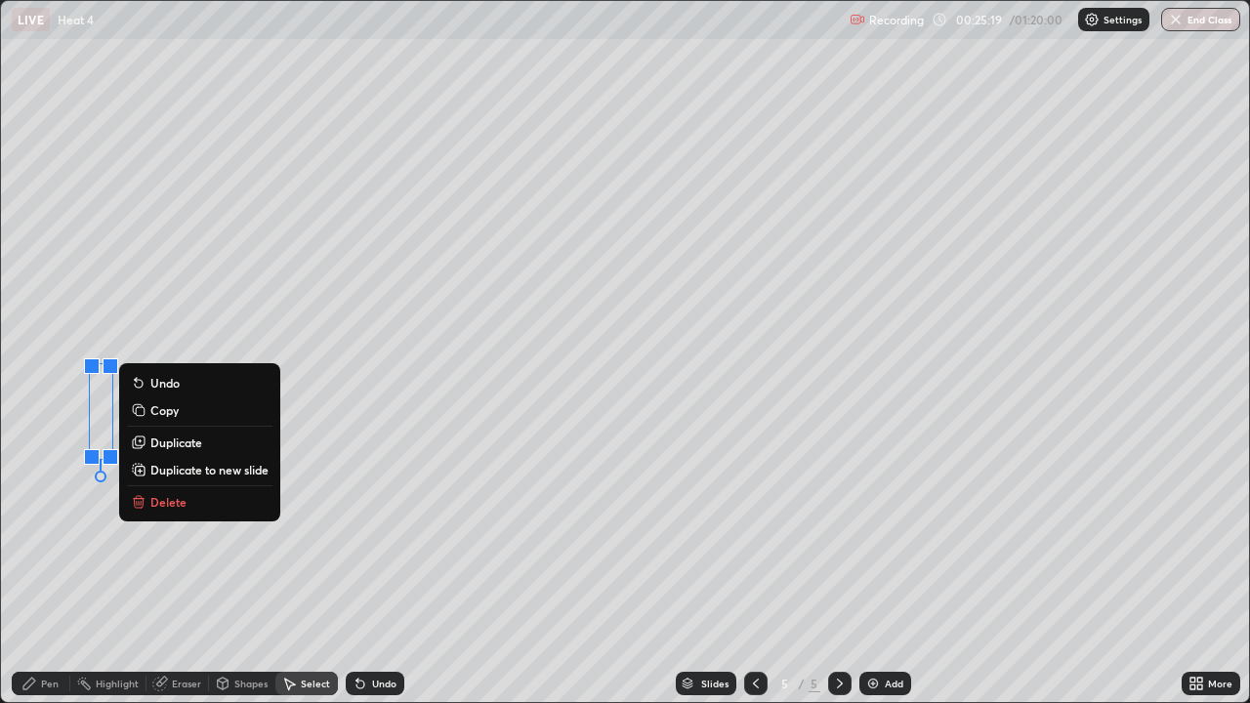
click at [160, 505] on p "Delete" at bounding box center [168, 502] width 36 height 16
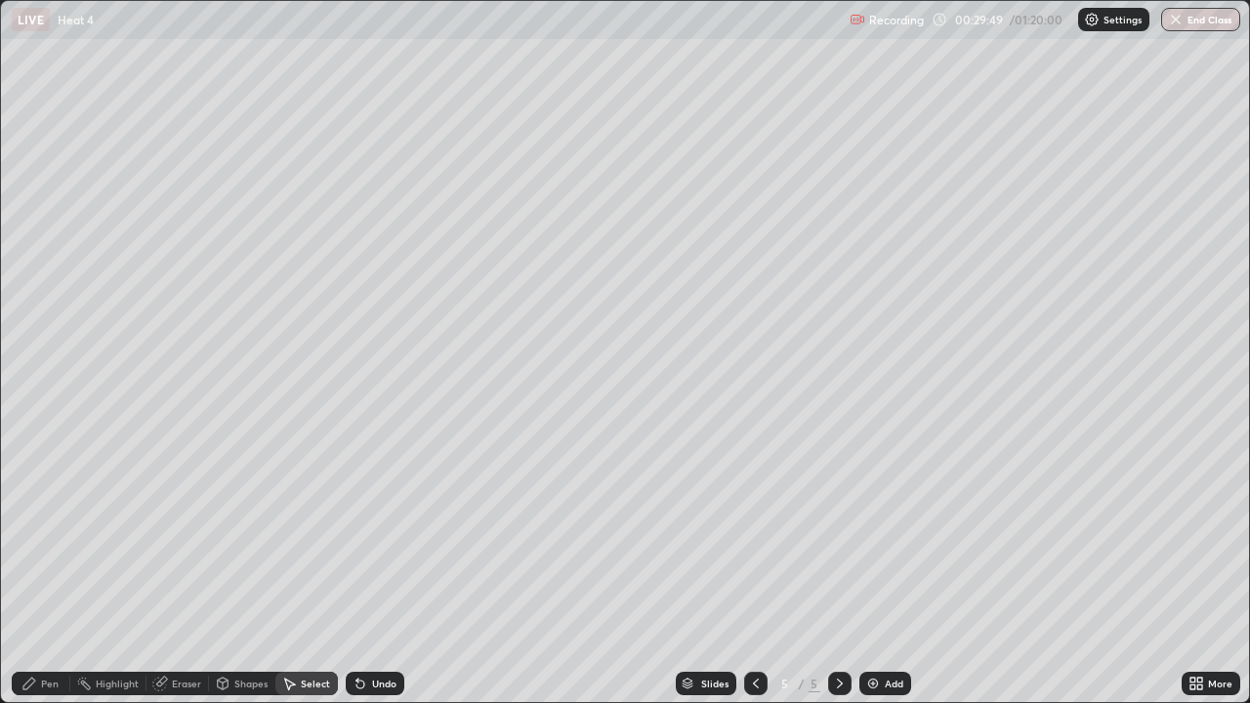
click at [867, 570] on div "Add" at bounding box center [885, 683] width 52 height 23
click at [46, 570] on div "Pen" at bounding box center [50, 683] width 18 height 10
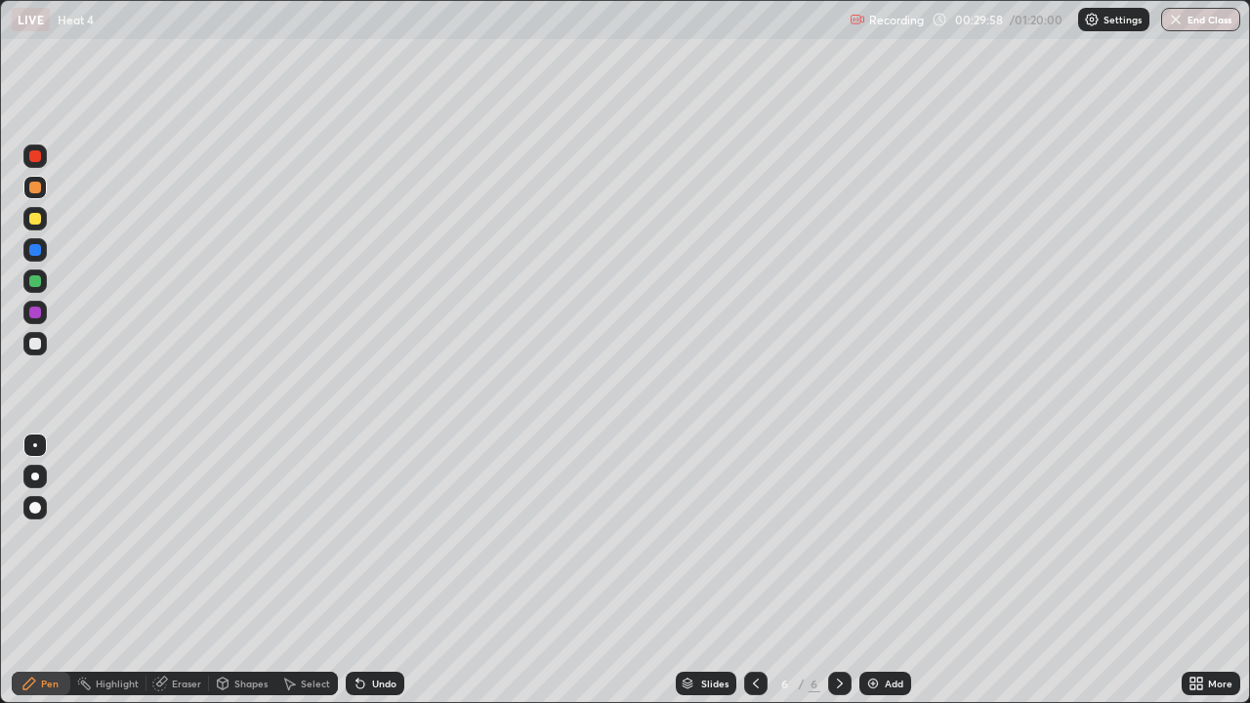
click at [376, 570] on div "Undo" at bounding box center [384, 683] width 24 height 10
click at [373, 570] on div "Undo" at bounding box center [375, 683] width 59 height 23
click at [371, 570] on div "Undo" at bounding box center [375, 683] width 59 height 23
click at [370, 570] on div "Undo" at bounding box center [375, 683] width 59 height 23
click at [376, 570] on div "Undo" at bounding box center [384, 683] width 24 height 10
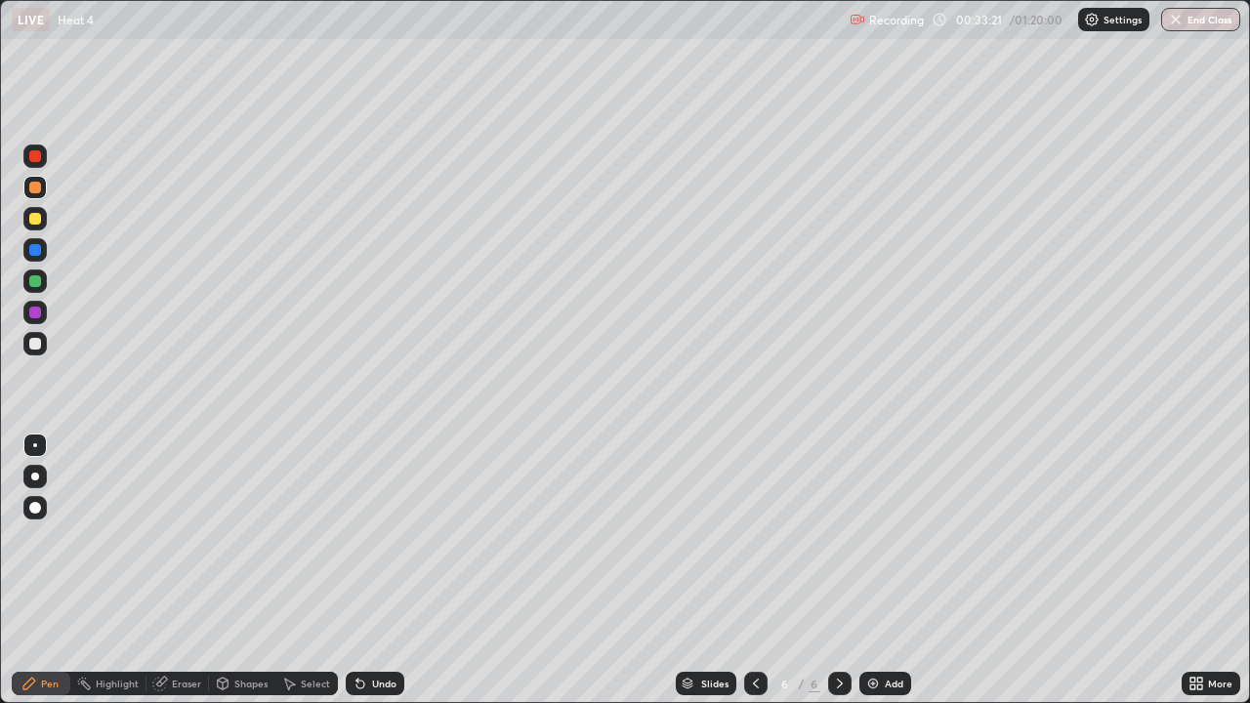
click at [35, 351] on div at bounding box center [34, 343] width 23 height 23
click at [838, 570] on icon at bounding box center [840, 684] width 16 height 16
click at [869, 570] on img at bounding box center [873, 684] width 16 height 16
click at [364, 570] on icon at bounding box center [360, 684] width 16 height 16
click at [359, 570] on icon at bounding box center [360, 684] width 16 height 16
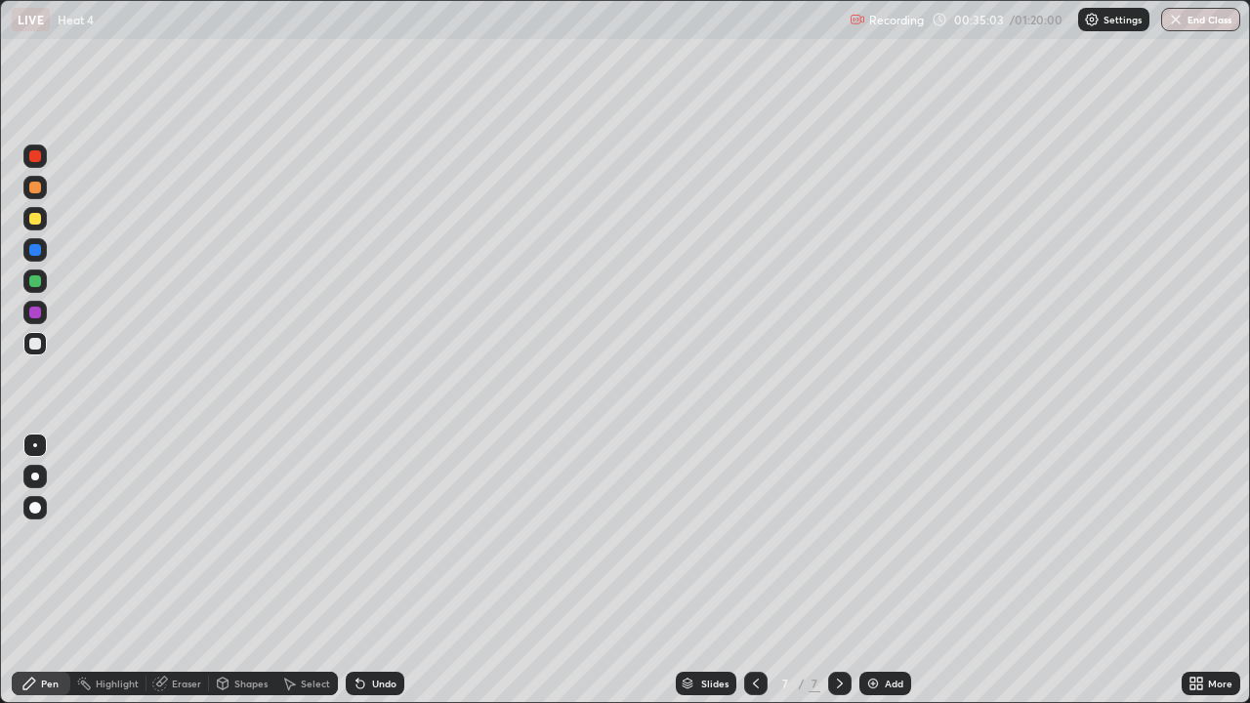
click at [367, 570] on div "Undo" at bounding box center [375, 683] width 59 height 23
click at [172, 570] on div "Eraser" at bounding box center [186, 683] width 29 height 10
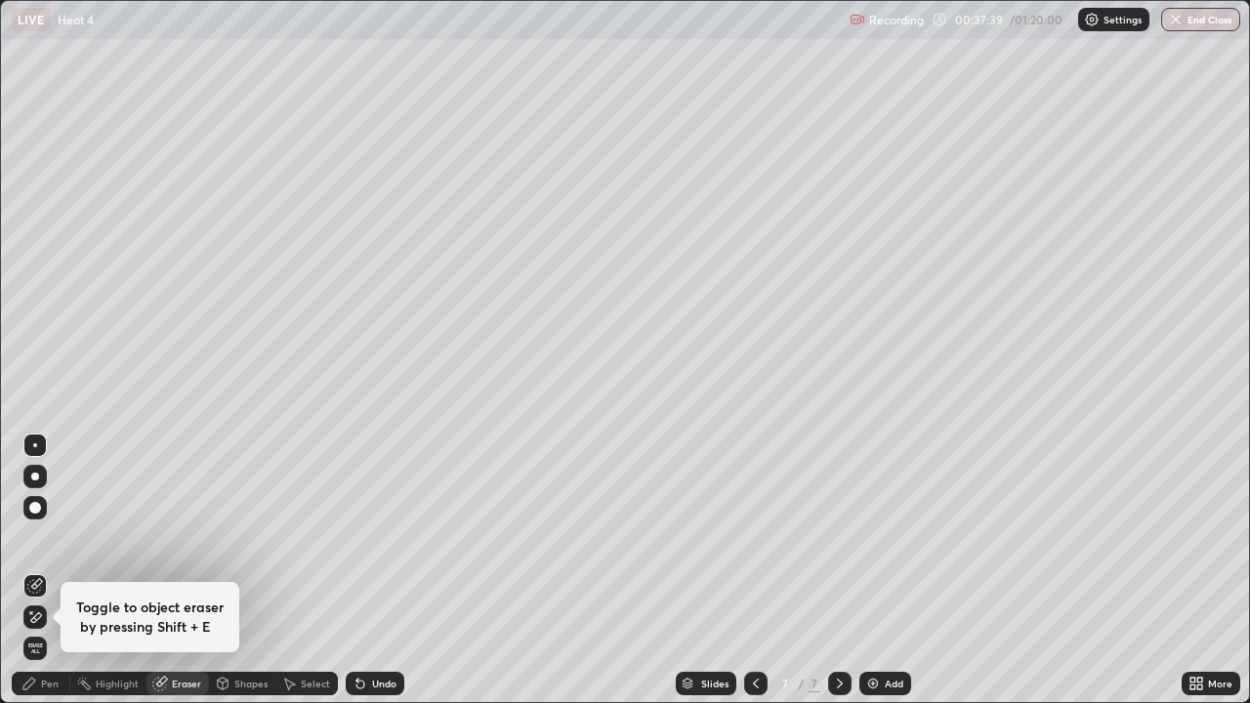
click at [51, 570] on div "Pen" at bounding box center [50, 683] width 18 height 10
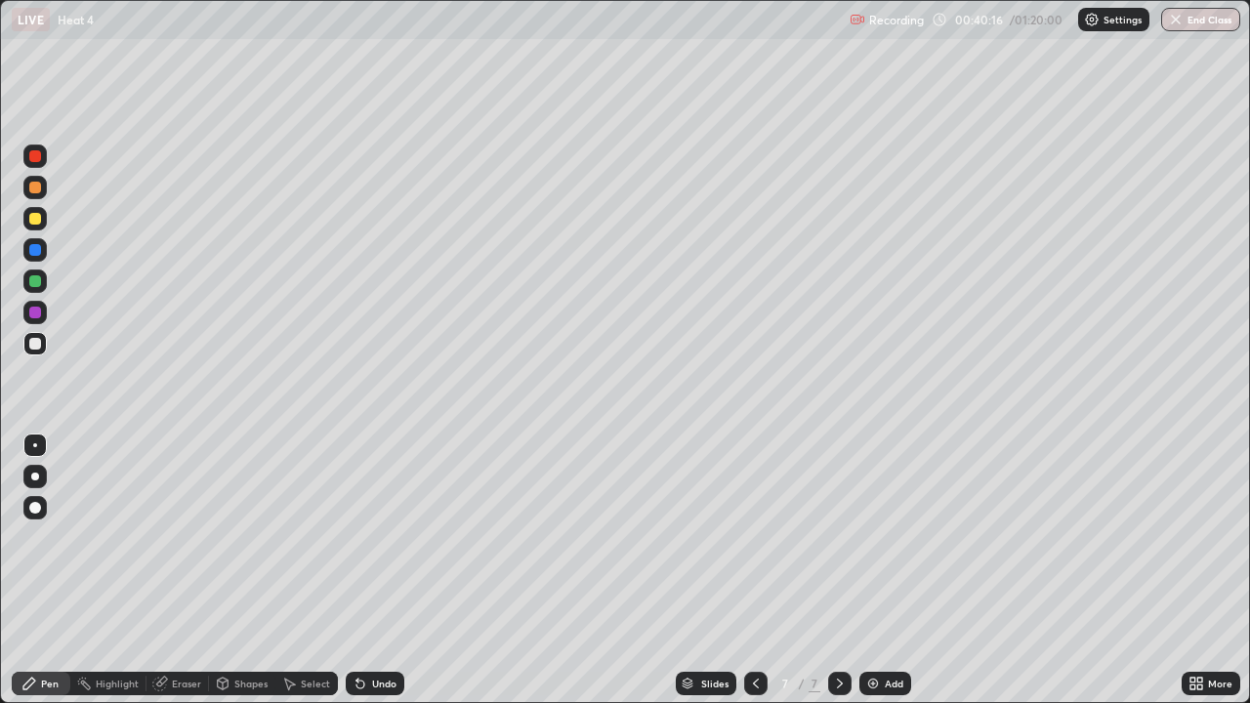
click at [837, 570] on icon at bounding box center [840, 683] width 6 height 10
click at [375, 570] on div "Undo" at bounding box center [375, 683] width 59 height 23
click at [381, 570] on div "Undo" at bounding box center [384, 683] width 24 height 10
click at [372, 570] on div "Undo" at bounding box center [384, 683] width 24 height 10
click at [837, 570] on icon at bounding box center [840, 684] width 16 height 16
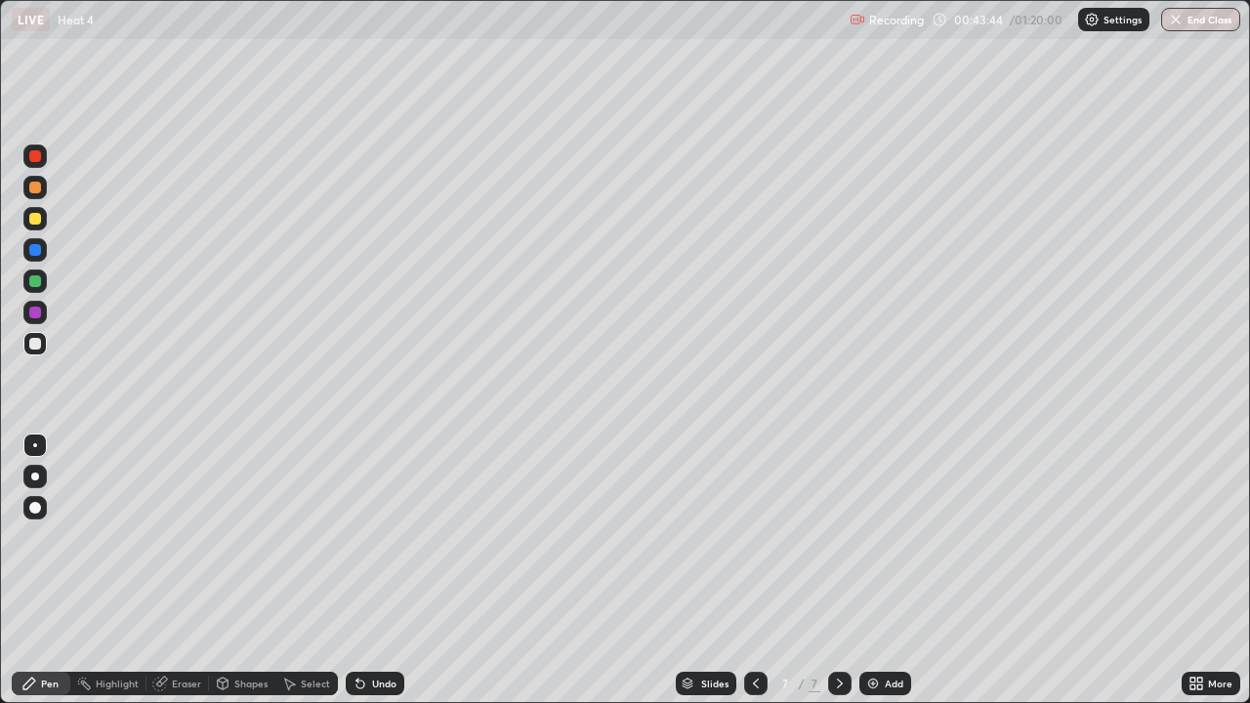
click at [868, 570] on div "Add" at bounding box center [885, 683] width 52 height 23
click at [828, 570] on div at bounding box center [839, 683] width 23 height 23
click at [836, 570] on icon at bounding box center [840, 684] width 16 height 16
click at [751, 570] on icon at bounding box center [756, 684] width 16 height 16
click at [753, 570] on icon at bounding box center [756, 683] width 6 height 10
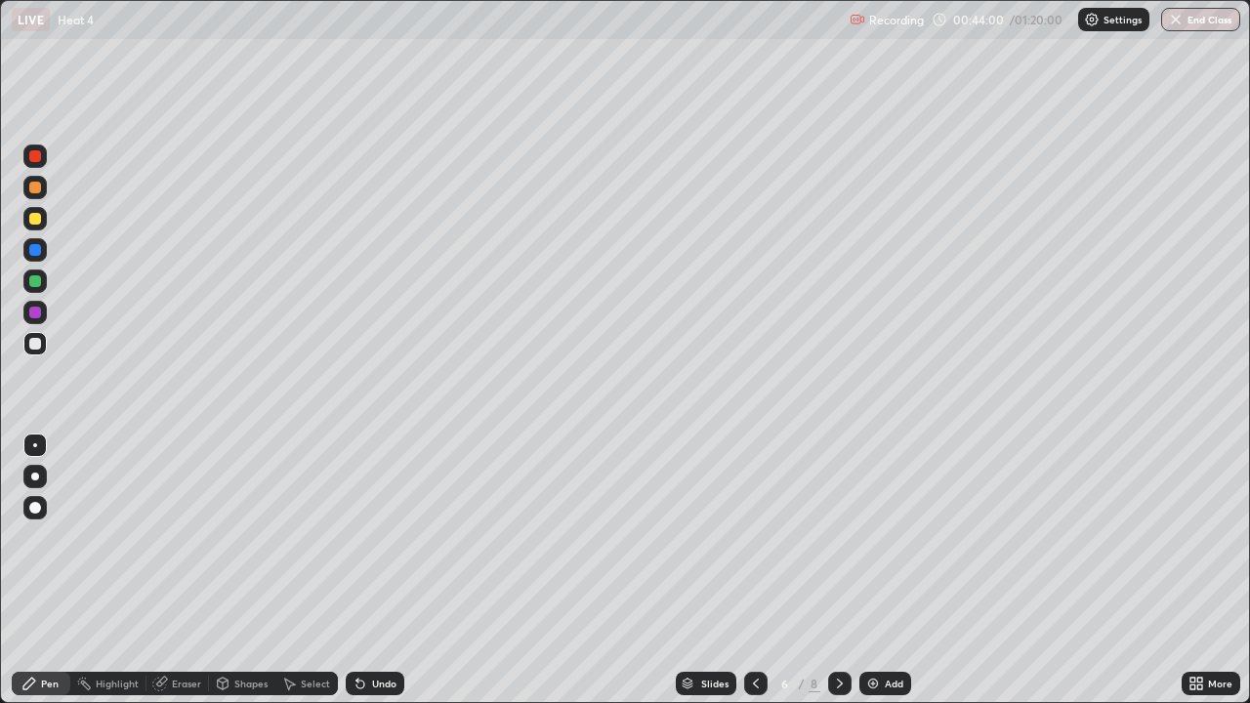
click at [840, 570] on icon at bounding box center [840, 683] width 6 height 10
click at [837, 570] on icon at bounding box center [840, 684] width 16 height 16
click at [877, 570] on img at bounding box center [873, 684] width 16 height 16
click at [383, 570] on div "Undo" at bounding box center [375, 683] width 59 height 23
click at [869, 570] on img at bounding box center [873, 684] width 16 height 16
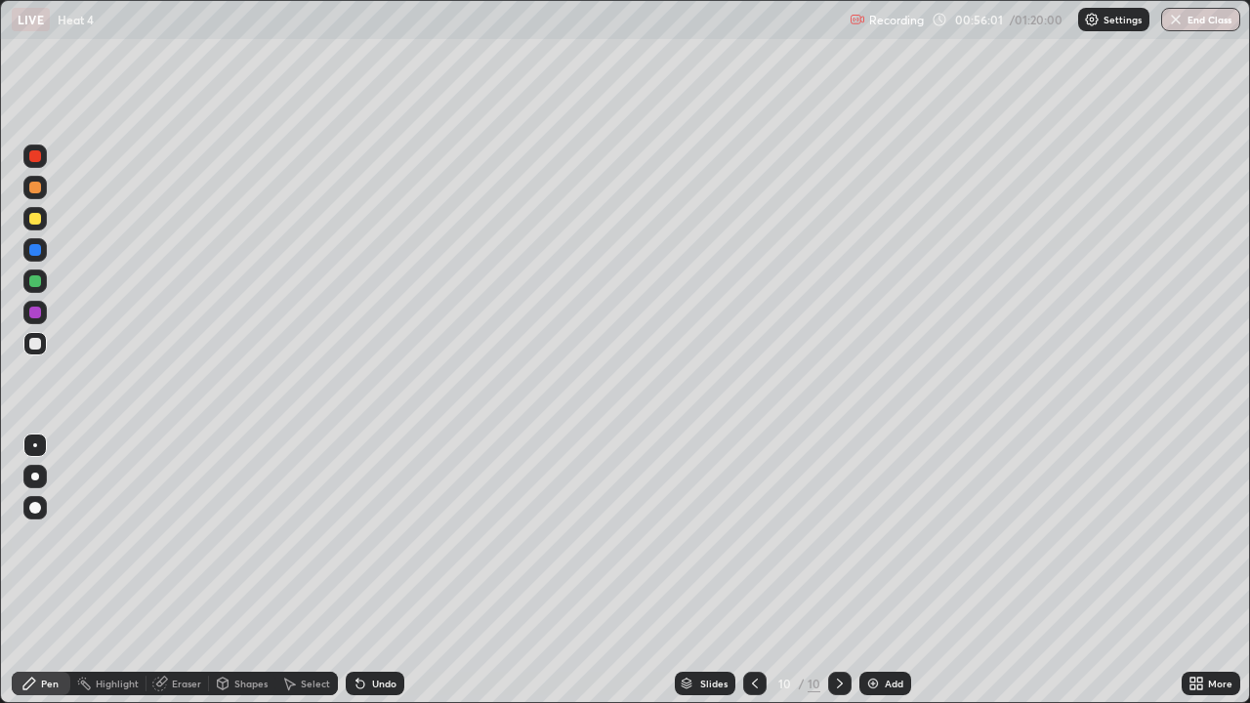
click at [365, 570] on icon at bounding box center [360, 684] width 16 height 16
click at [357, 570] on icon at bounding box center [360, 684] width 8 height 8
click at [376, 570] on div "Undo" at bounding box center [384, 683] width 24 height 10
click at [368, 570] on div "Undo" at bounding box center [375, 683] width 59 height 23
click at [370, 570] on div "Undo" at bounding box center [375, 683] width 59 height 23
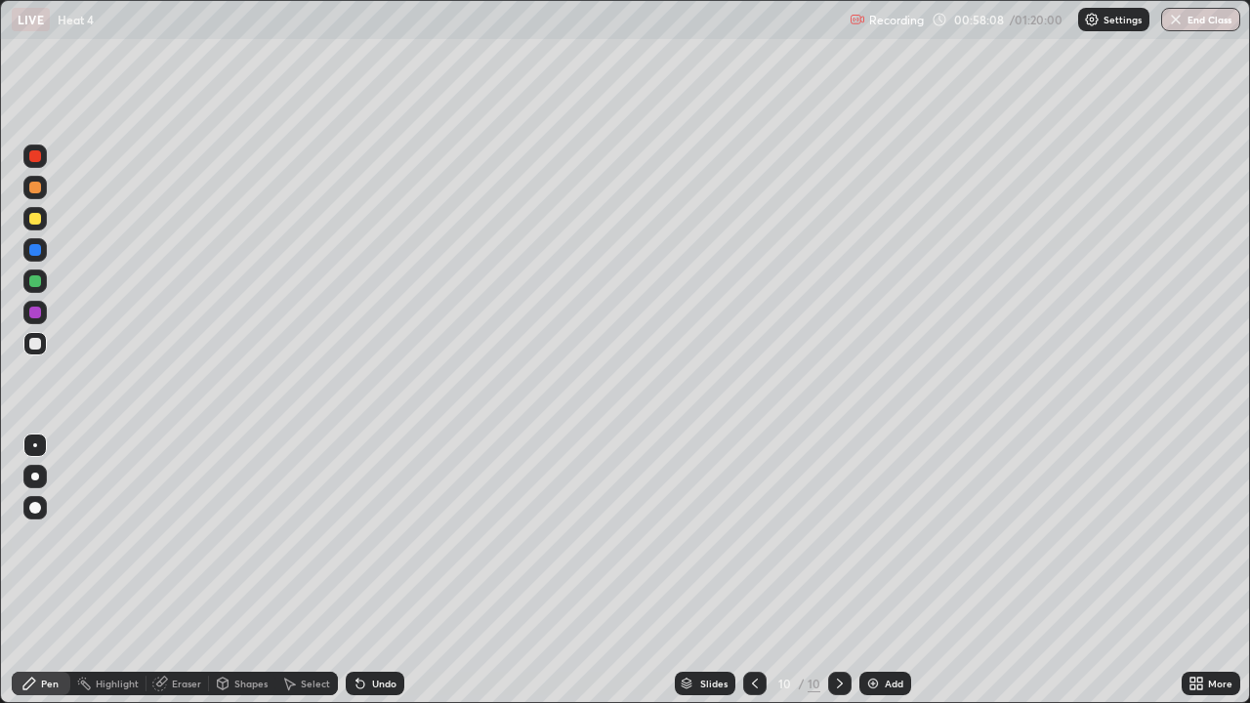
click at [372, 570] on div "Undo" at bounding box center [384, 683] width 24 height 10
click at [373, 570] on div "Undo" at bounding box center [384, 683] width 24 height 10
click at [375, 570] on div "Undo" at bounding box center [384, 683] width 24 height 10
click at [380, 570] on div "Undo" at bounding box center [384, 683] width 24 height 10
click at [380, 570] on div "Undo" at bounding box center [375, 683] width 59 height 23
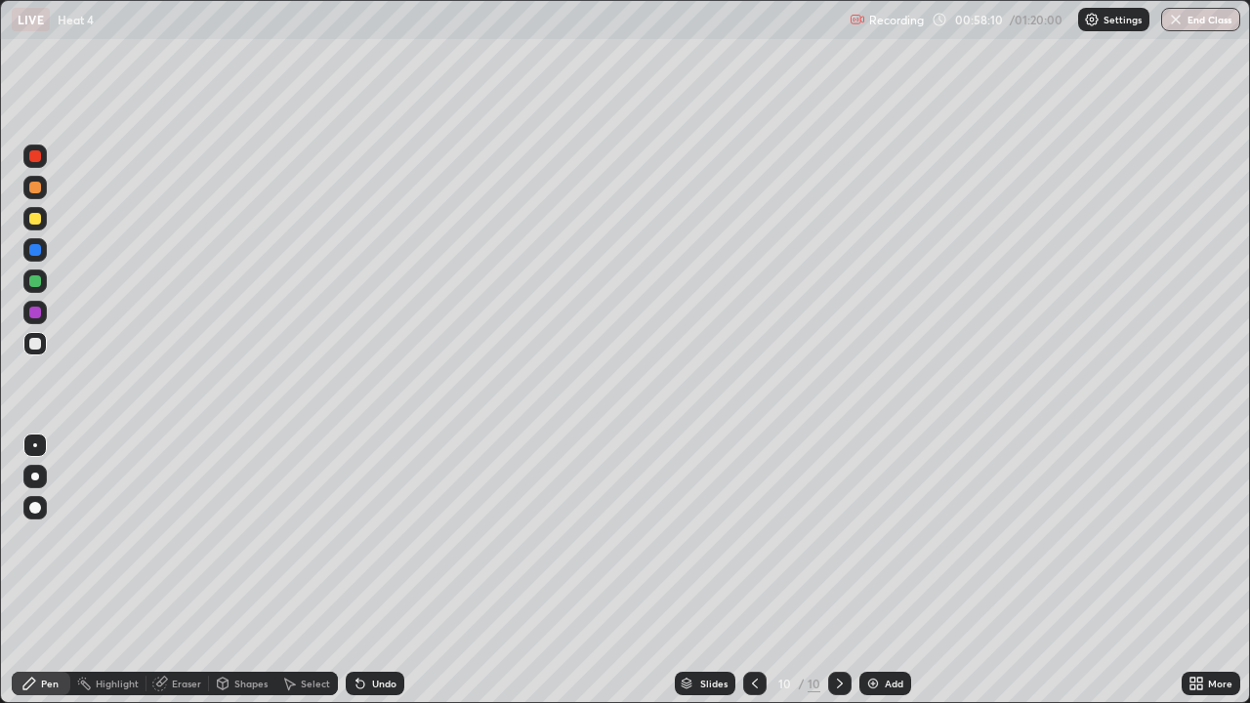
click at [380, 570] on div "Undo" at bounding box center [384, 683] width 24 height 10
click at [379, 570] on div "Undo" at bounding box center [384, 683] width 24 height 10
click at [380, 570] on div "Undo" at bounding box center [384, 683] width 24 height 10
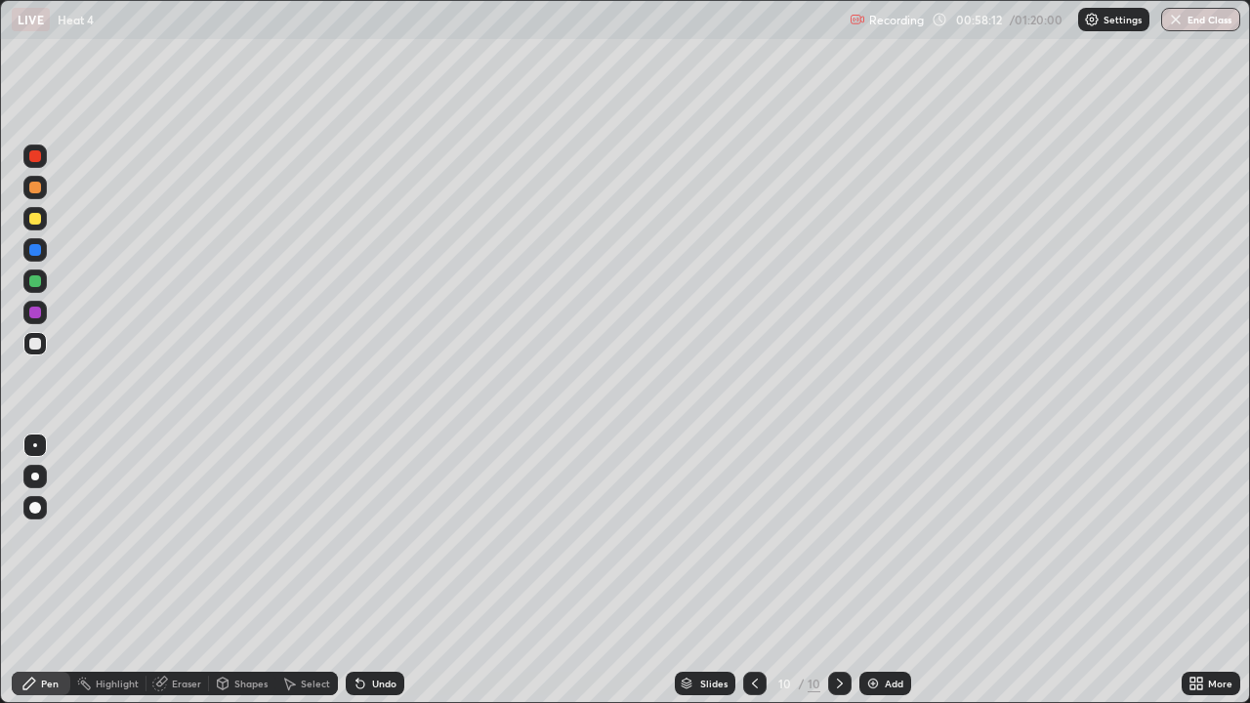
click at [382, 570] on div "Undo" at bounding box center [375, 683] width 59 height 23
click at [378, 570] on div "Undo" at bounding box center [384, 683] width 24 height 10
click at [377, 570] on div "Undo" at bounding box center [384, 683] width 24 height 10
click at [372, 570] on div "Undo" at bounding box center [384, 683] width 24 height 10
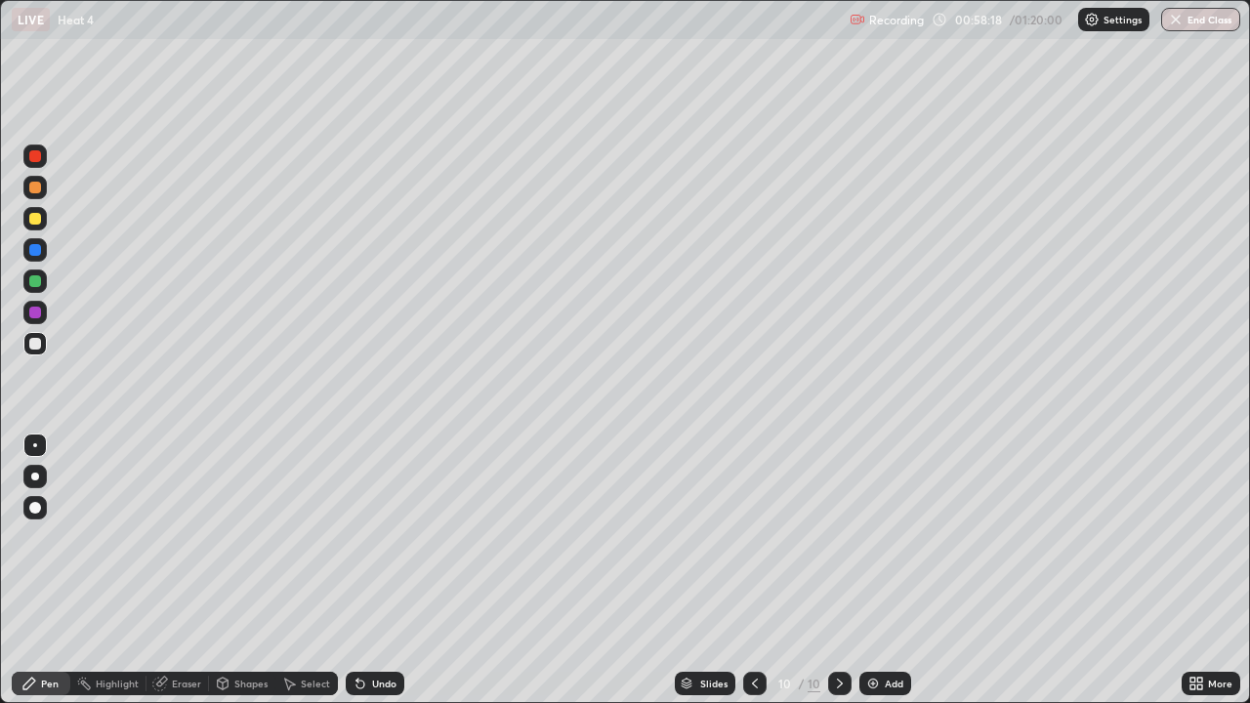
click at [372, 570] on div "Undo" at bounding box center [384, 683] width 24 height 10
click at [375, 570] on div "Undo" at bounding box center [375, 683] width 59 height 23
click at [379, 570] on div "Undo" at bounding box center [384, 683] width 24 height 10
click at [384, 570] on div "Undo" at bounding box center [384, 683] width 24 height 10
click at [385, 570] on div "Undo" at bounding box center [384, 683] width 24 height 10
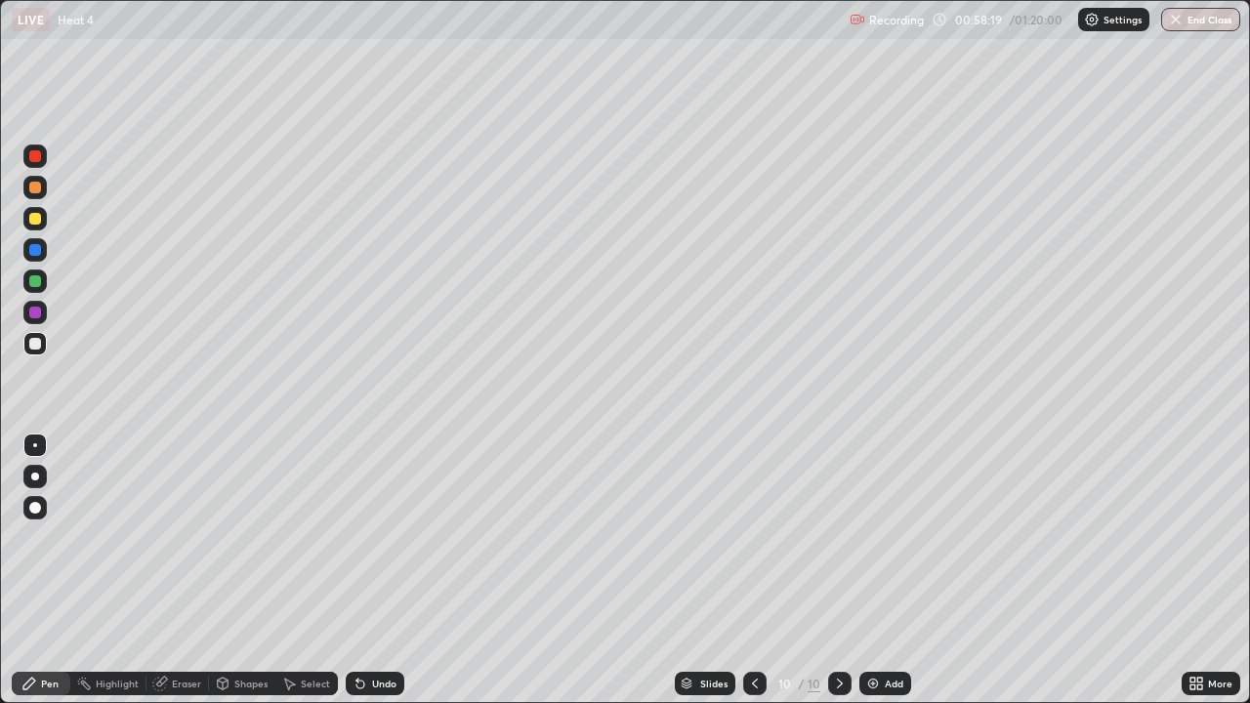
click at [387, 570] on div "Undo" at bounding box center [384, 683] width 24 height 10
click at [388, 570] on div "Undo" at bounding box center [384, 683] width 24 height 10
click at [372, 570] on div "Undo" at bounding box center [384, 683] width 24 height 10
click at [373, 570] on div "Undo" at bounding box center [384, 683] width 24 height 10
click at [376, 570] on div "Undo" at bounding box center [384, 683] width 24 height 10
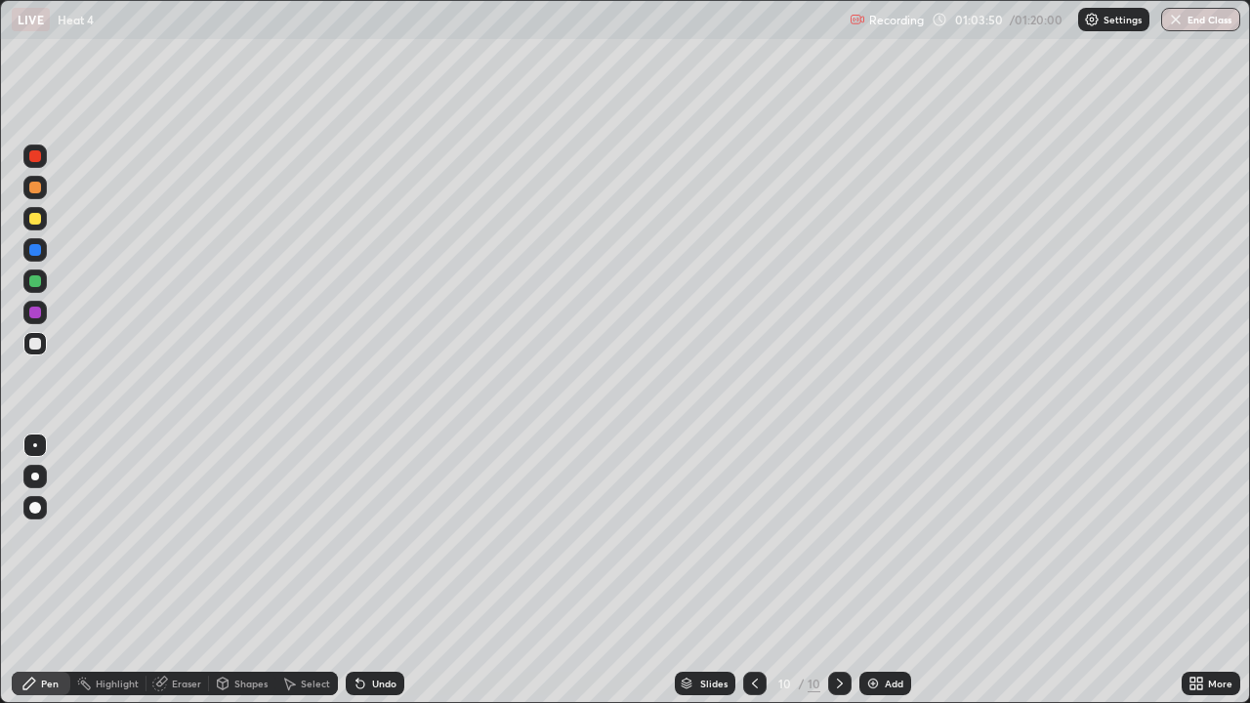
click at [883, 570] on div "Add" at bounding box center [885, 683] width 52 height 23
click at [35, 188] on div at bounding box center [35, 188] width 12 height 12
click at [357, 570] on icon at bounding box center [360, 684] width 8 height 8
click at [373, 570] on div "Undo" at bounding box center [384, 683] width 24 height 10
click at [394, 570] on div "Undo" at bounding box center [375, 683] width 59 height 23
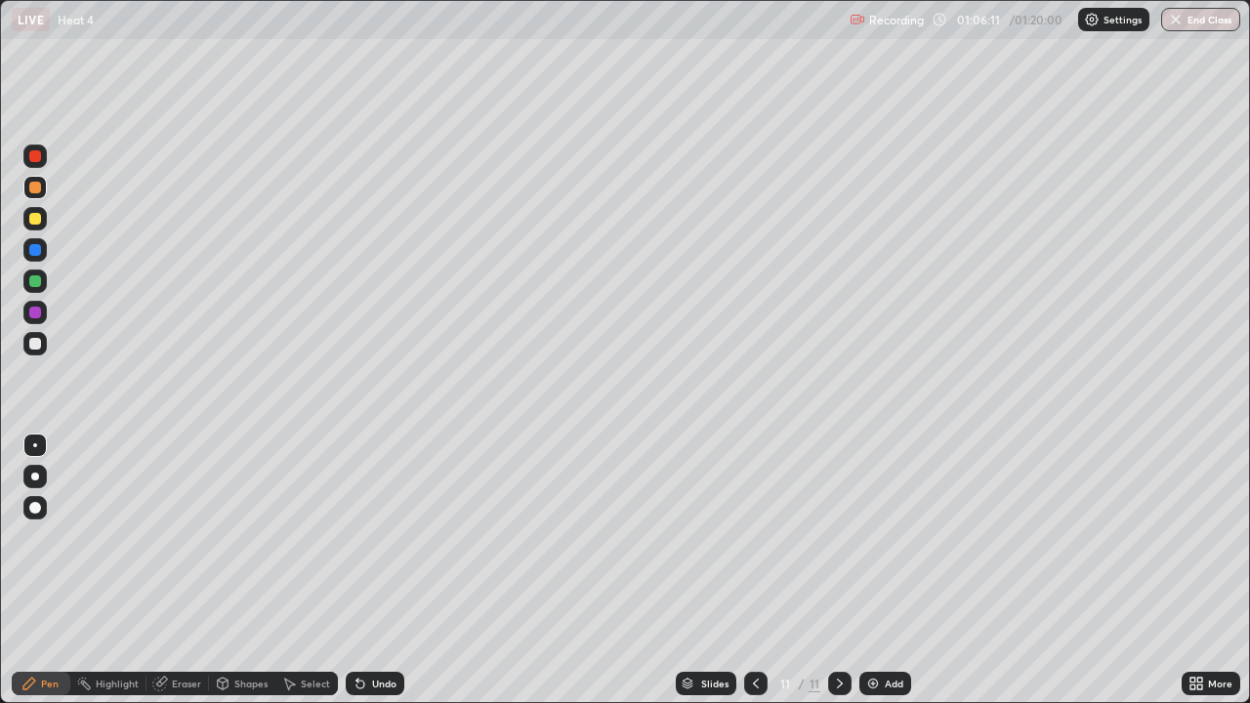
click at [377, 570] on div "Undo" at bounding box center [375, 683] width 59 height 23
click at [369, 570] on div "Undo" at bounding box center [375, 683] width 59 height 23
click at [370, 570] on div "Undo" at bounding box center [375, 683] width 59 height 23
click at [374, 570] on div "Undo" at bounding box center [384, 683] width 24 height 10
click at [383, 570] on div "Undo" at bounding box center [384, 683] width 24 height 10
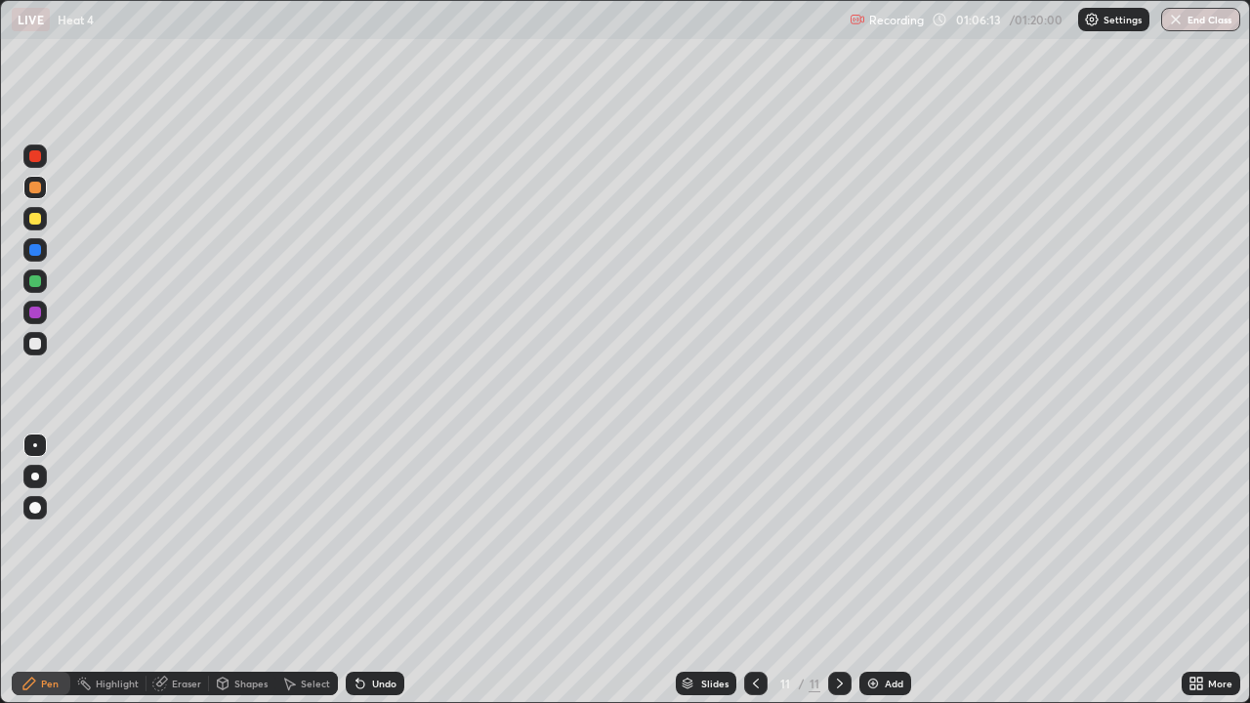
click at [384, 570] on div "Undo" at bounding box center [384, 683] width 24 height 10
click at [382, 570] on div "Undo" at bounding box center [384, 683] width 24 height 10
click at [379, 570] on div "Undo" at bounding box center [384, 683] width 24 height 10
click at [373, 570] on div "Undo" at bounding box center [384, 683] width 24 height 10
click at [380, 570] on div "Undo" at bounding box center [375, 683] width 59 height 23
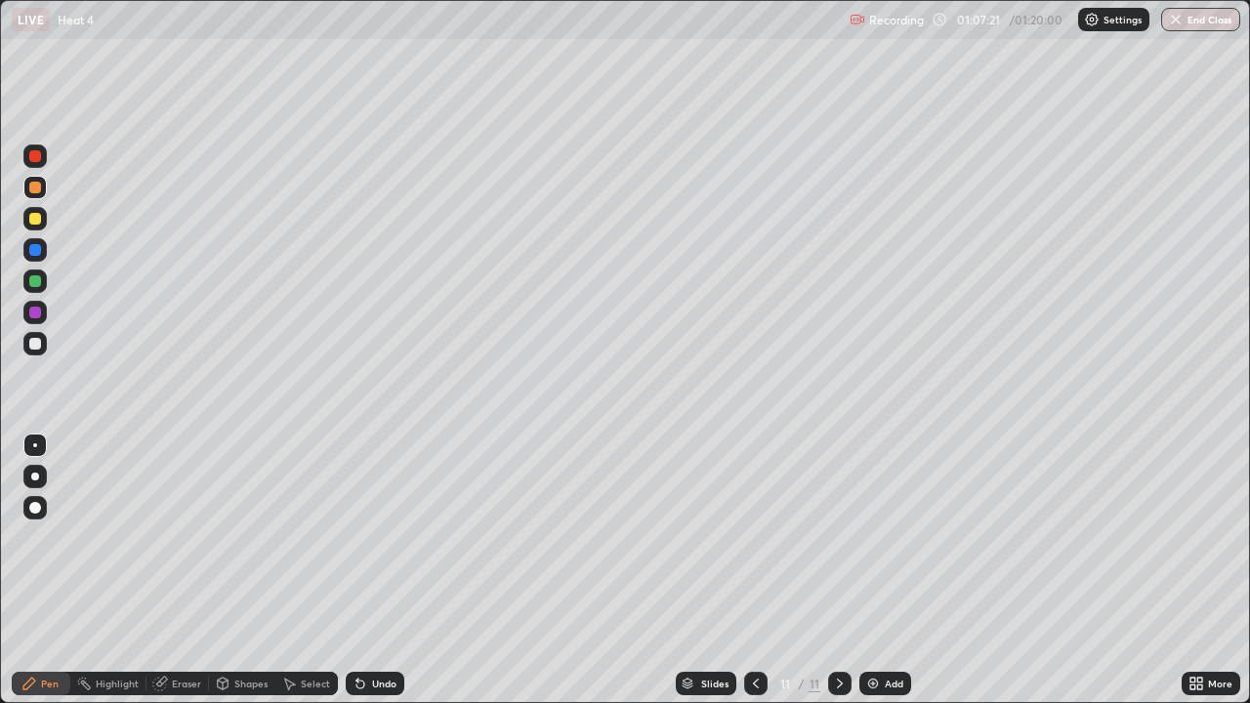
click at [380, 570] on div "Undo" at bounding box center [375, 683] width 59 height 23
click at [375, 570] on div "Undo" at bounding box center [375, 683] width 59 height 23
click at [372, 570] on div "Undo" at bounding box center [384, 683] width 24 height 10
click at [838, 570] on icon at bounding box center [840, 683] width 6 height 10
click at [872, 570] on img at bounding box center [873, 684] width 16 height 16
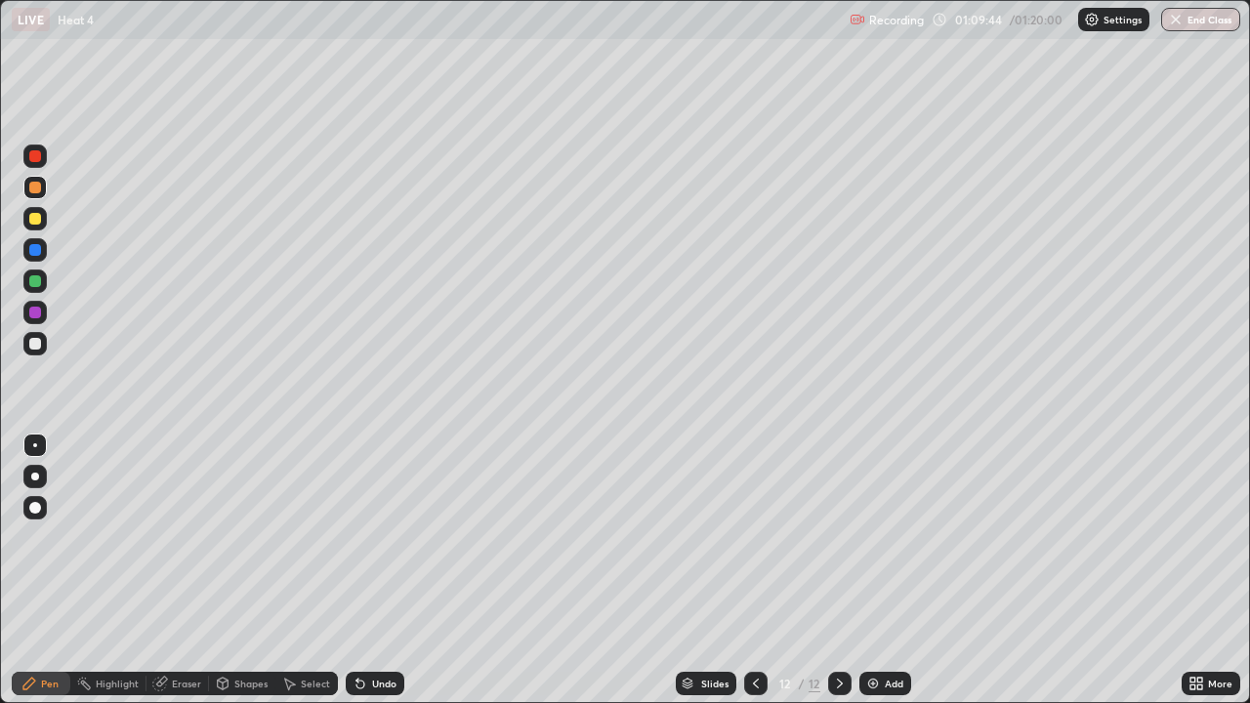
click at [31, 347] on div at bounding box center [35, 344] width 12 height 12
click at [365, 570] on div "Undo" at bounding box center [375, 683] width 59 height 23
click at [367, 570] on div "Undo" at bounding box center [375, 683] width 59 height 23
click at [386, 570] on div "Undo" at bounding box center [384, 683] width 24 height 10
click at [356, 570] on icon at bounding box center [357, 679] width 2 height 2
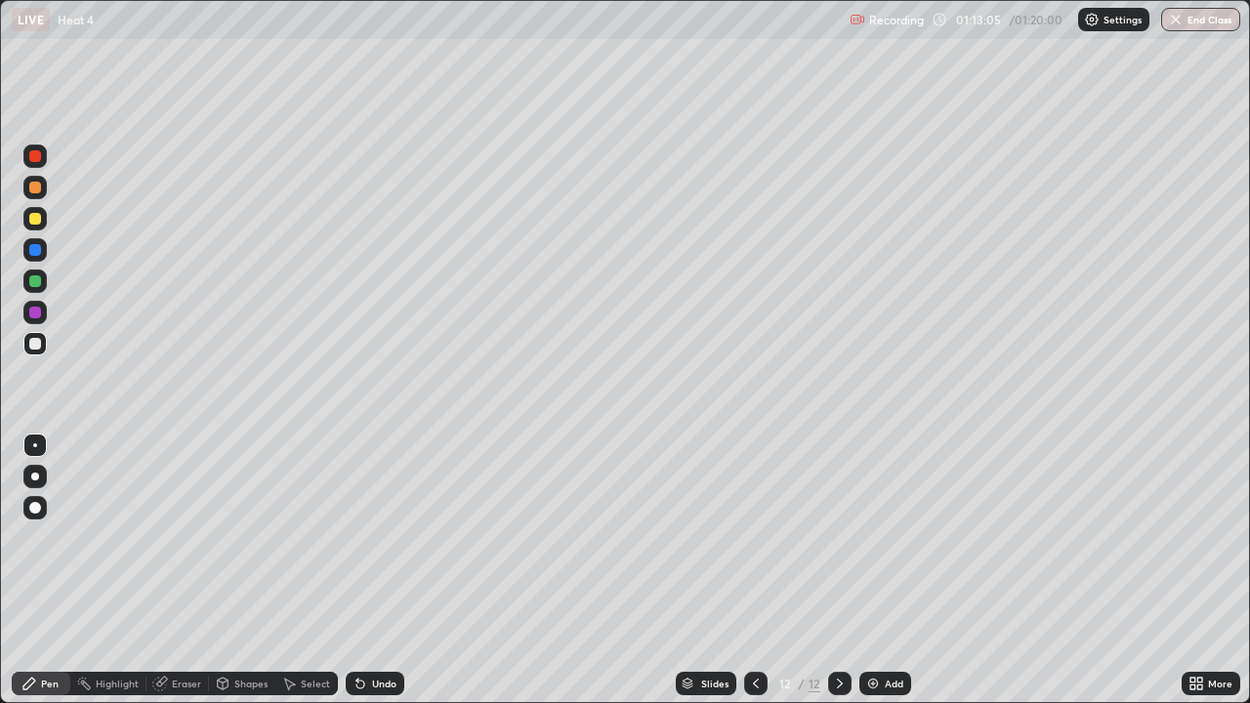
click at [349, 570] on div "Undo" at bounding box center [375, 683] width 59 height 23
click at [745, 570] on div at bounding box center [755, 683] width 23 height 23
click at [838, 570] on div at bounding box center [839, 683] width 23 height 23
click at [1213, 21] on button "End Class" at bounding box center [1201, 19] width 77 height 23
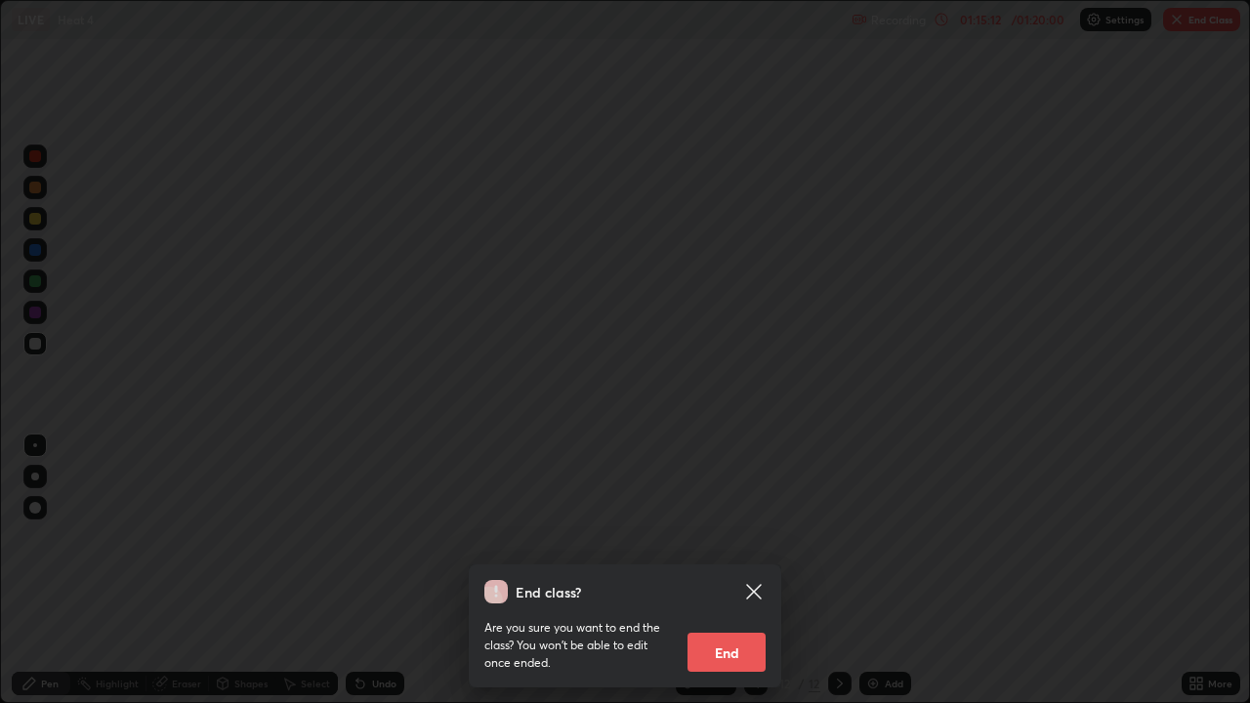
click at [725, 570] on button "End" at bounding box center [726, 652] width 78 height 39
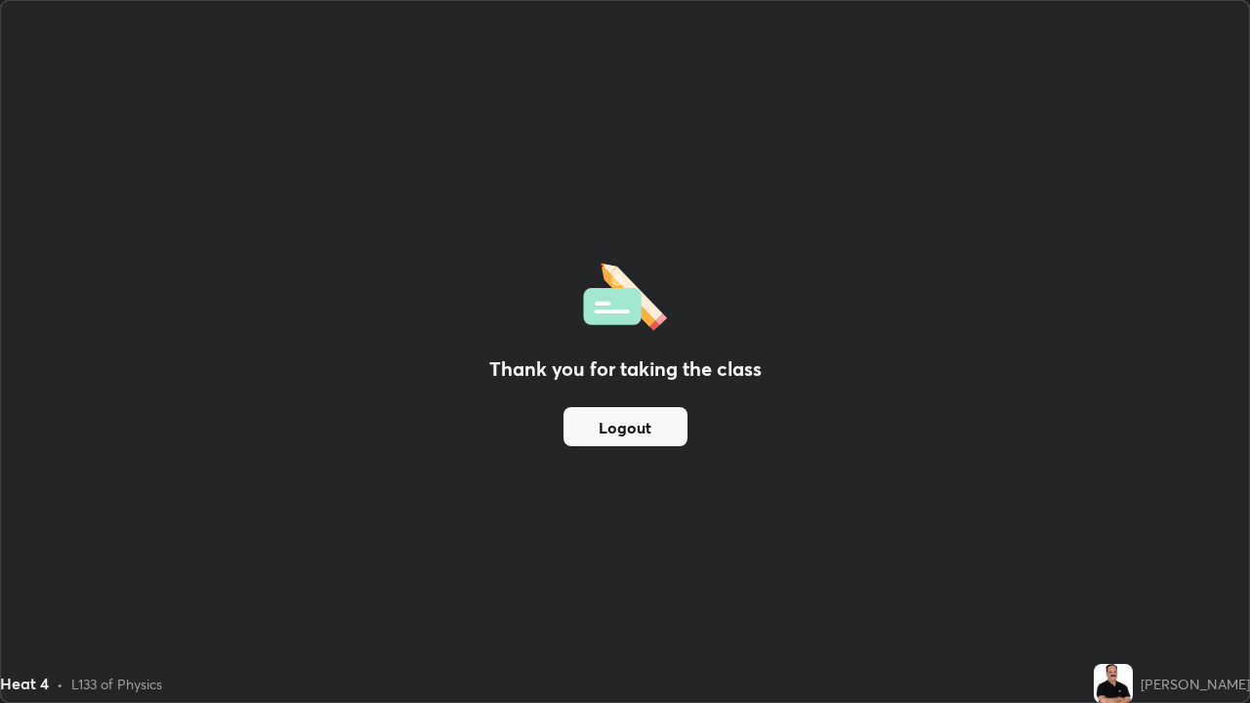
click at [656, 425] on button "Logout" at bounding box center [625, 426] width 124 height 39
